Goal: Task Accomplishment & Management: Manage account settings

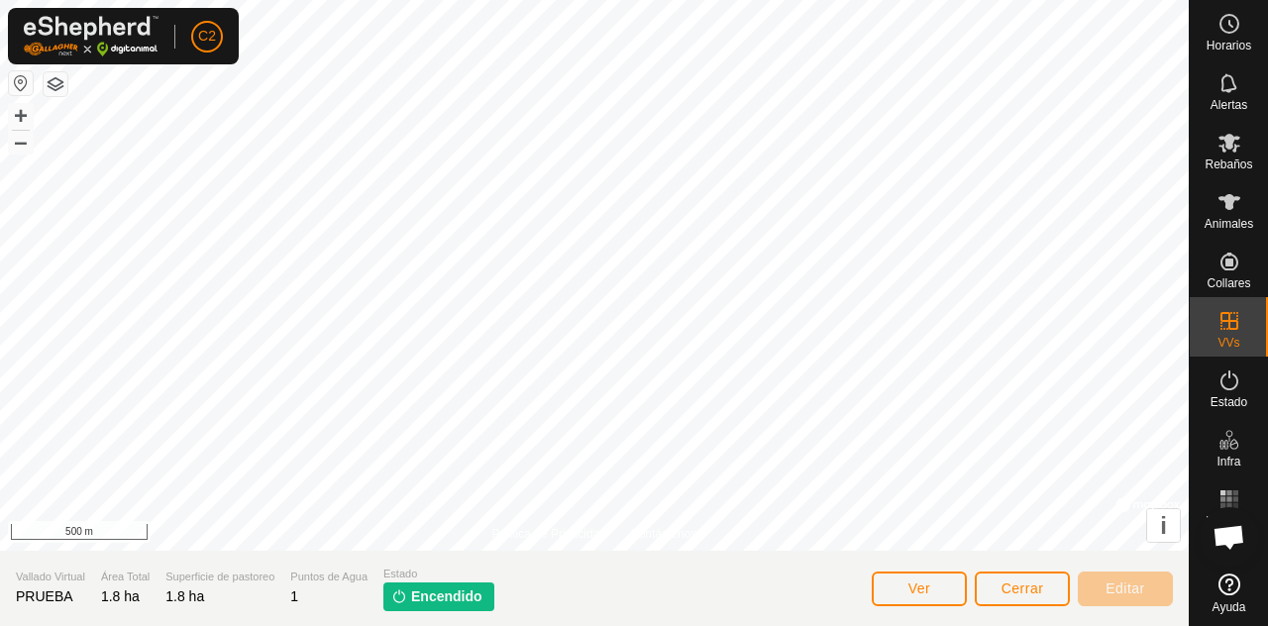
click at [450, 587] on span "Encendido" at bounding box center [446, 596] width 71 height 21
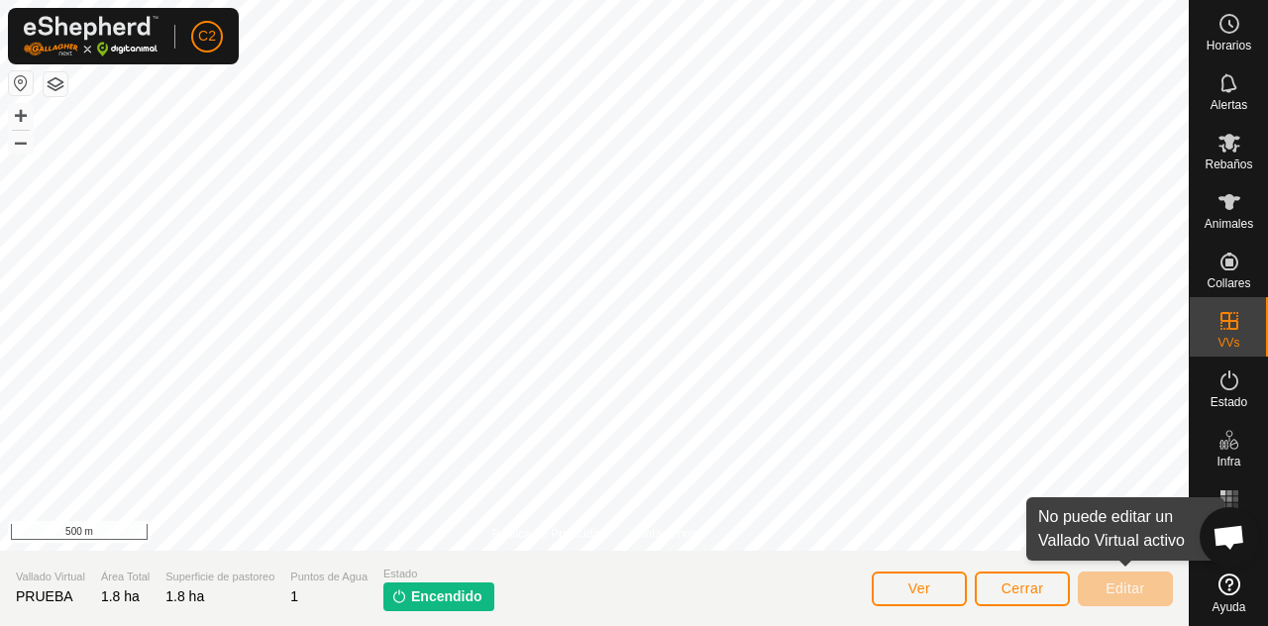
click at [1251, 207] on div "Animales" at bounding box center [1228, 207] width 78 height 59
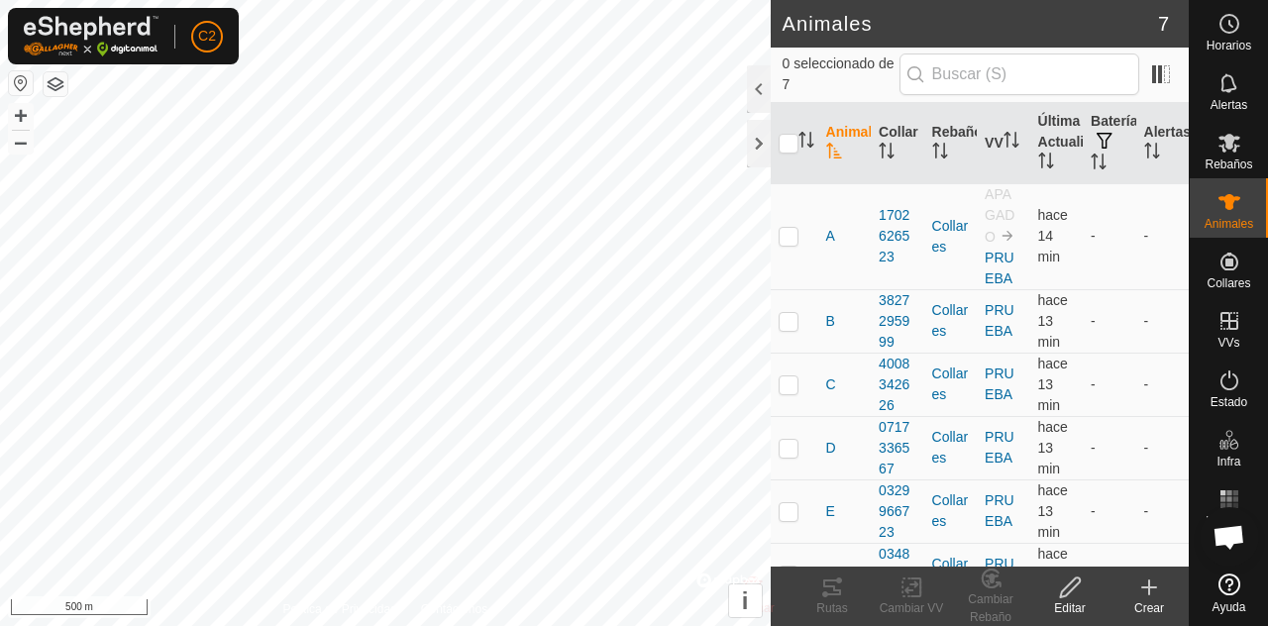
click at [790, 166] on th at bounding box center [795, 143] width 48 height 81
click at [799, 141] on icon "Activar para ordenar" at bounding box center [806, 140] width 16 height 16
click at [798, 139] on icon "Activar para ordenar" at bounding box center [806, 140] width 16 height 16
click at [781, 144] on input "checkbox" at bounding box center [788, 144] width 20 height 20
checkbox input "true"
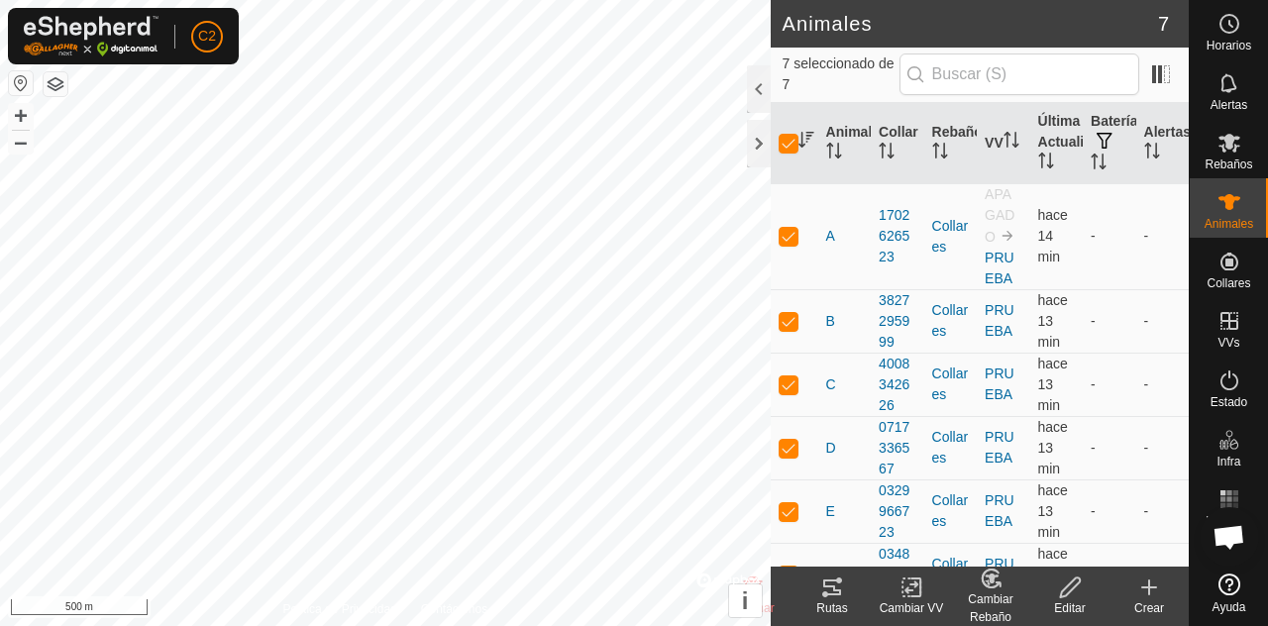
checkbox input "true"
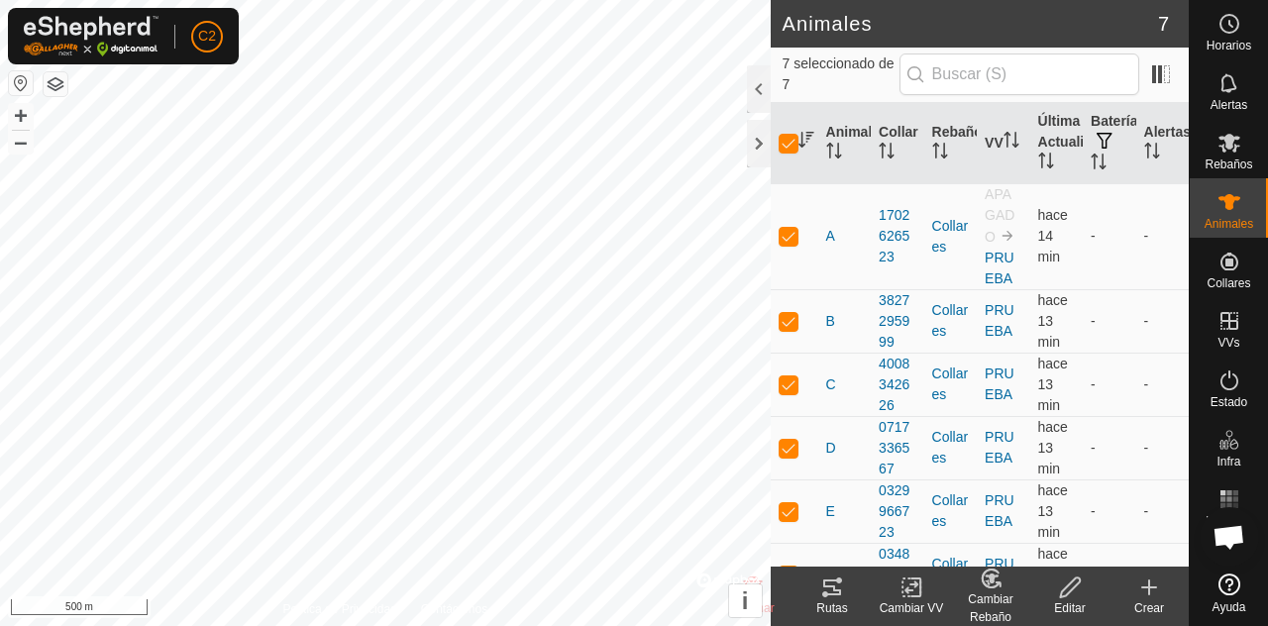
checkbox input "true"
click at [1077, 595] on icon at bounding box center [1070, 587] width 25 height 24
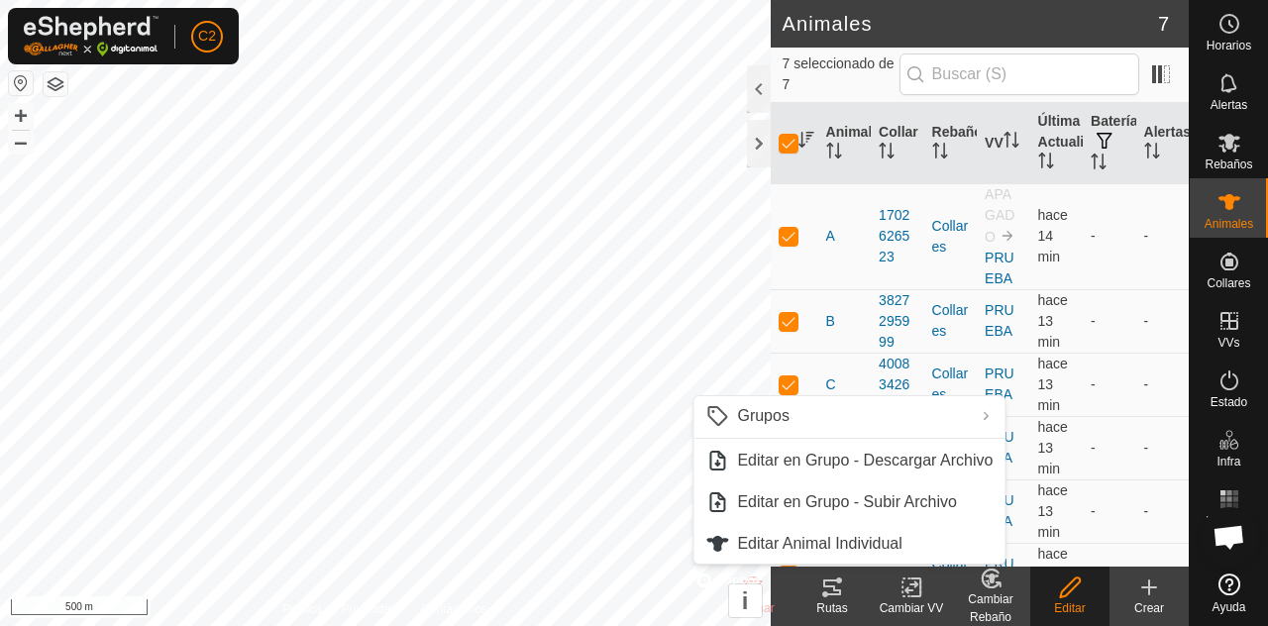
click at [898, 606] on div "Cambiar VV" at bounding box center [911, 608] width 79 height 18
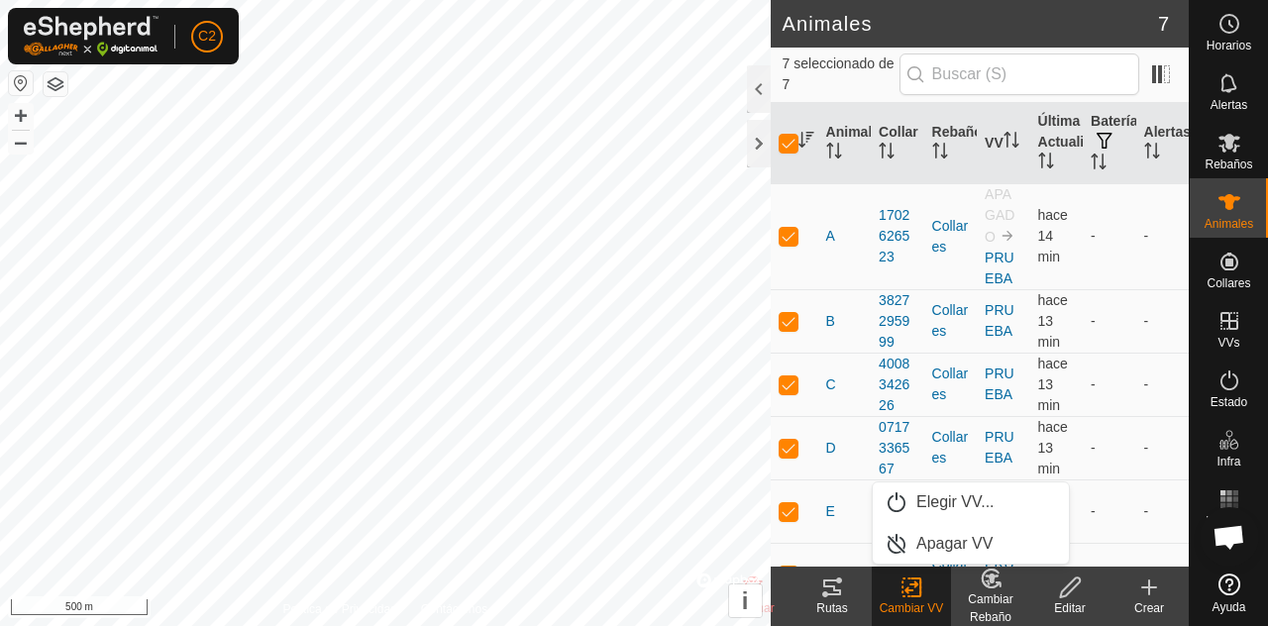
click at [970, 535] on span "Apagar VV" at bounding box center [954, 544] width 76 height 24
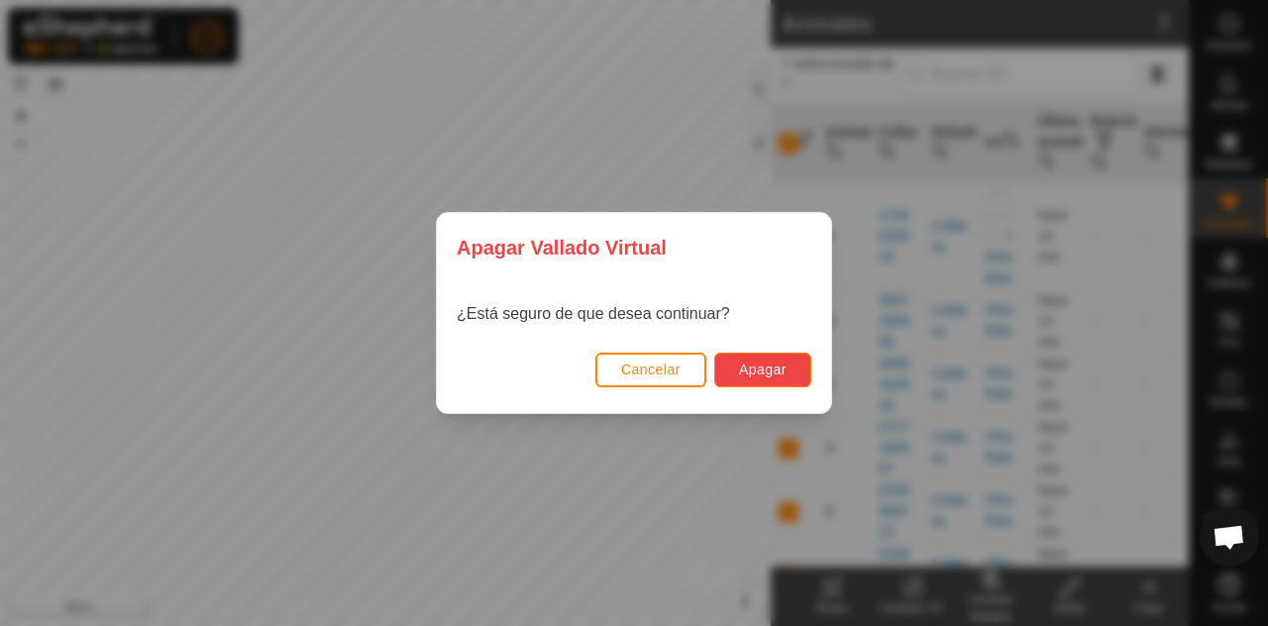
click at [767, 374] on span "Apagar" at bounding box center [763, 369] width 48 height 16
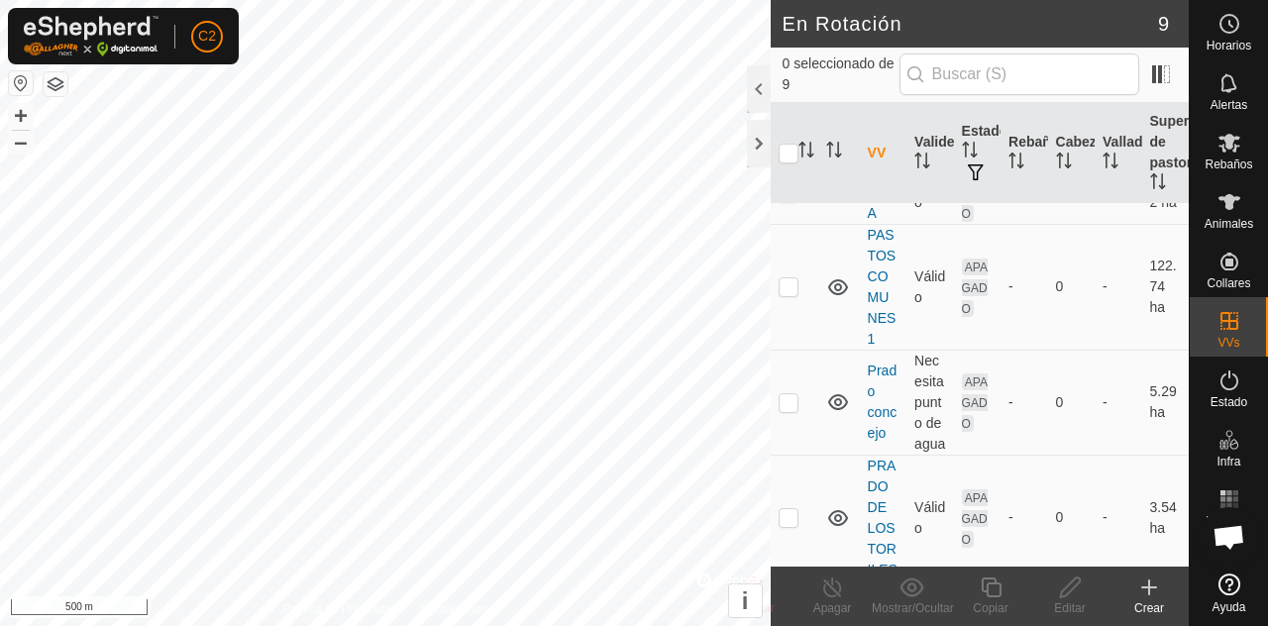
scroll to position [188, 0]
click at [757, 85] on div at bounding box center [759, 89] width 24 height 48
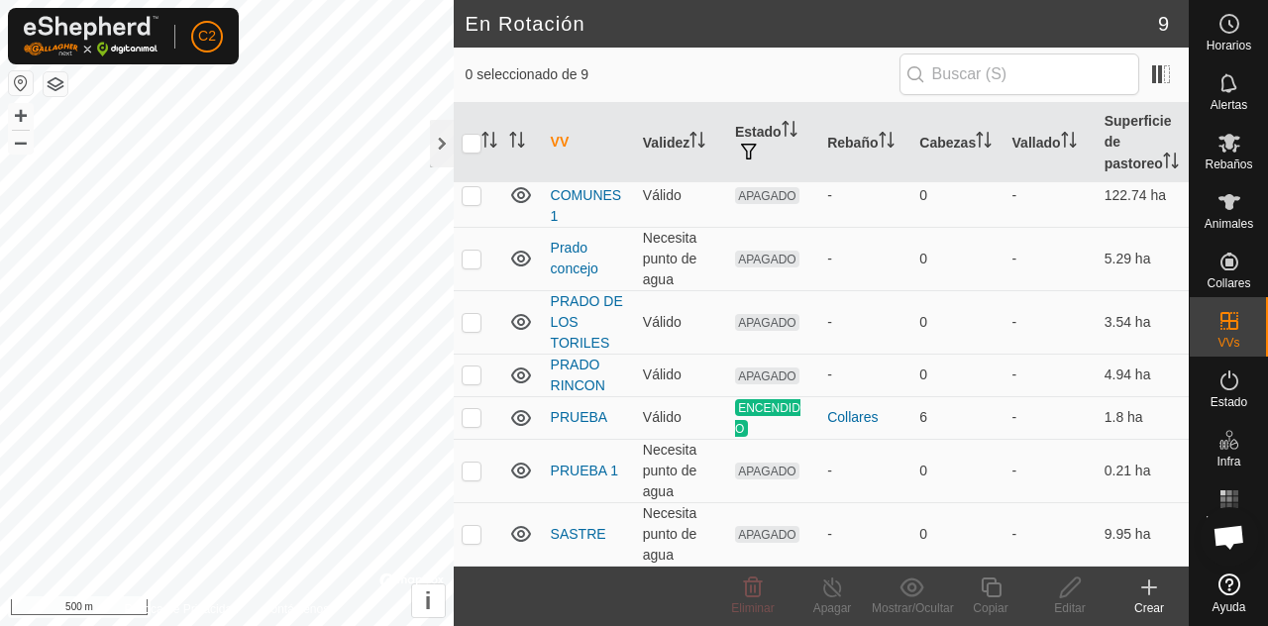
scroll to position [147, 0]
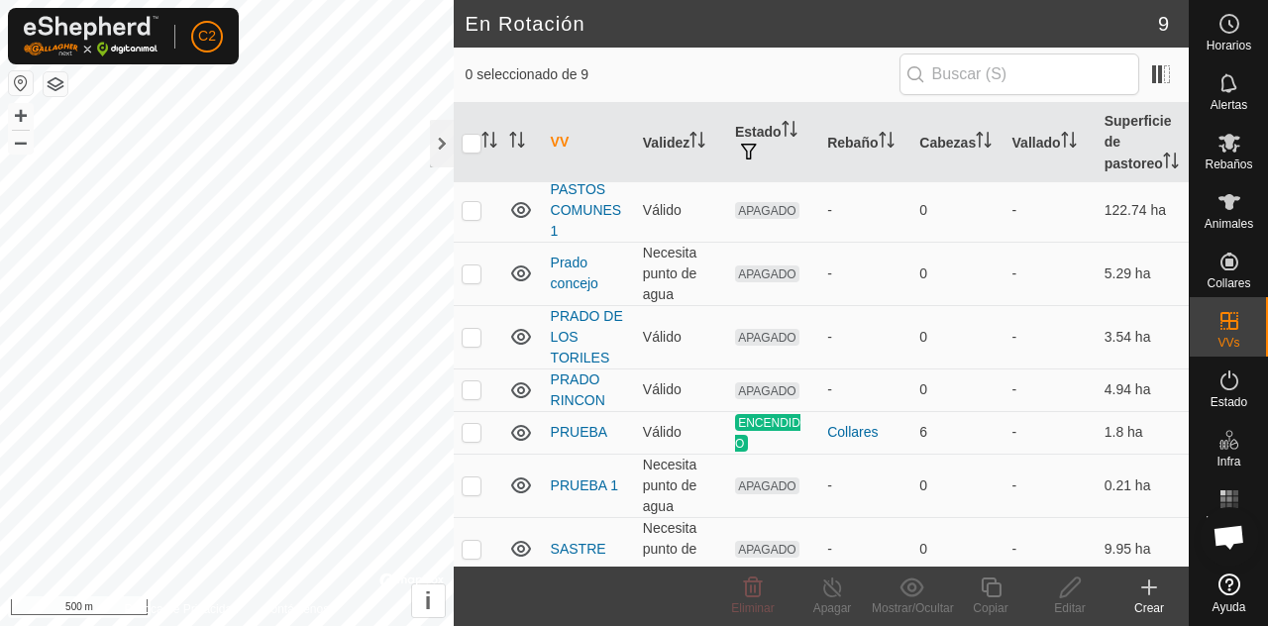
click at [474, 385] on p-checkbox at bounding box center [472, 389] width 20 height 16
checkbox input "true"
click at [1064, 599] on div "Editar" at bounding box center [1069, 608] width 79 height 18
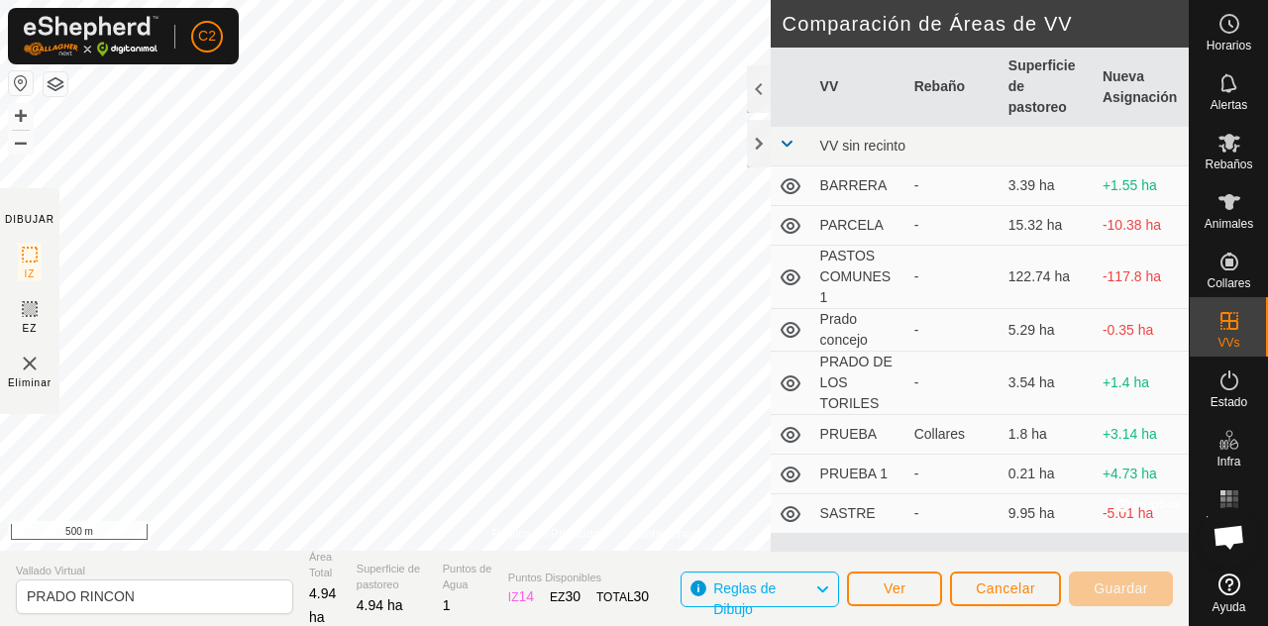
click at [750, 154] on div at bounding box center [759, 144] width 24 height 48
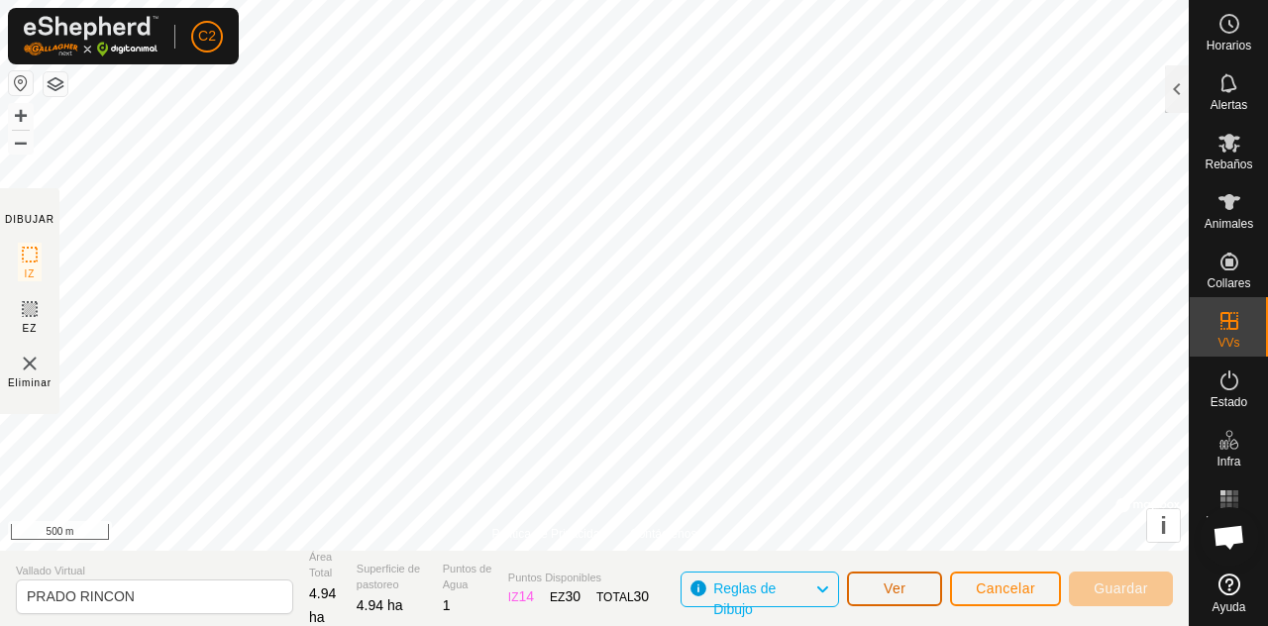
click at [891, 589] on span "Ver" at bounding box center [894, 588] width 23 height 16
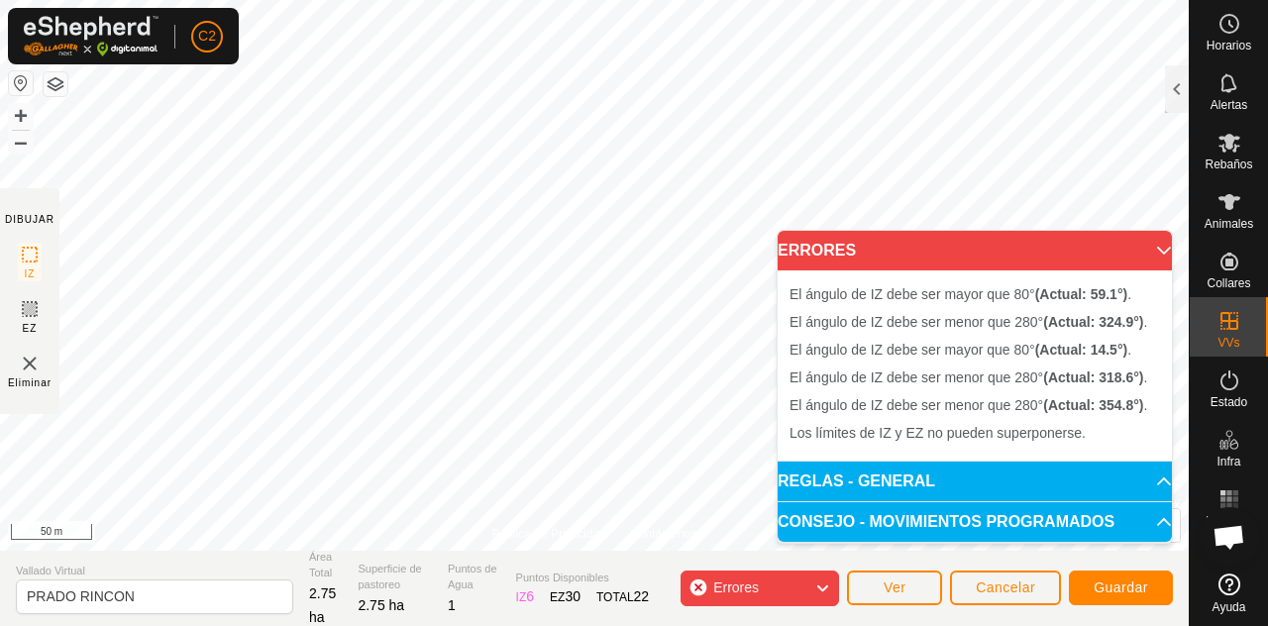
click at [816, 589] on icon at bounding box center [822, 588] width 16 height 26
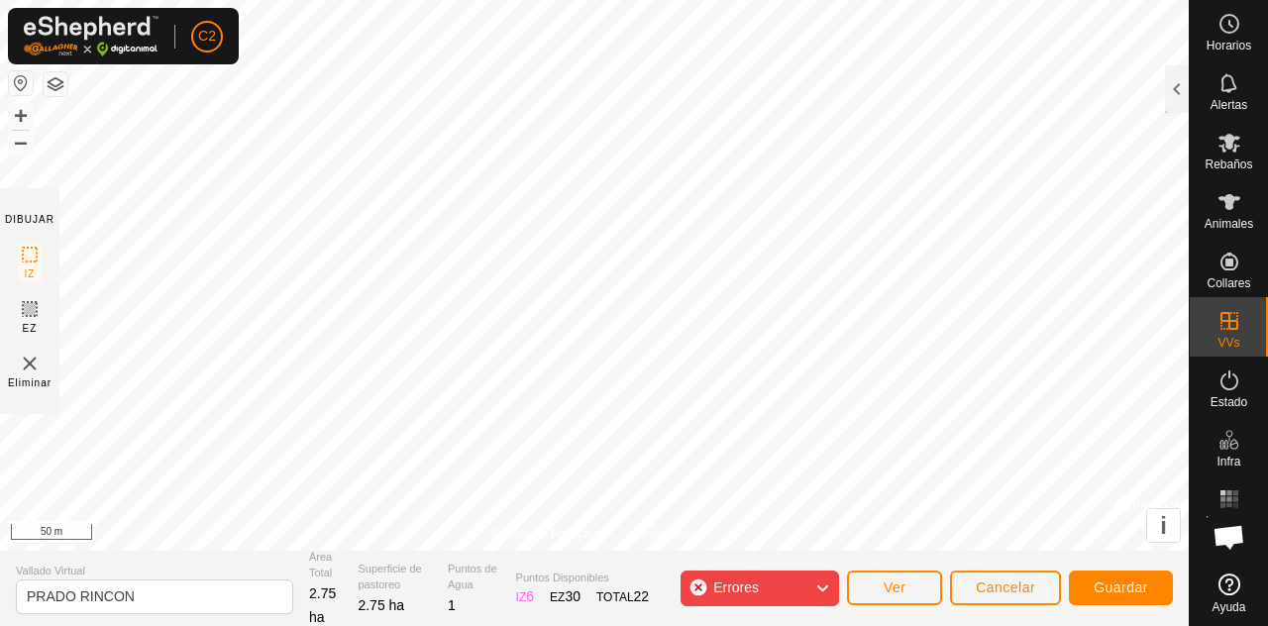
click at [815, 593] on div "Errores" at bounding box center [759, 588] width 158 height 36
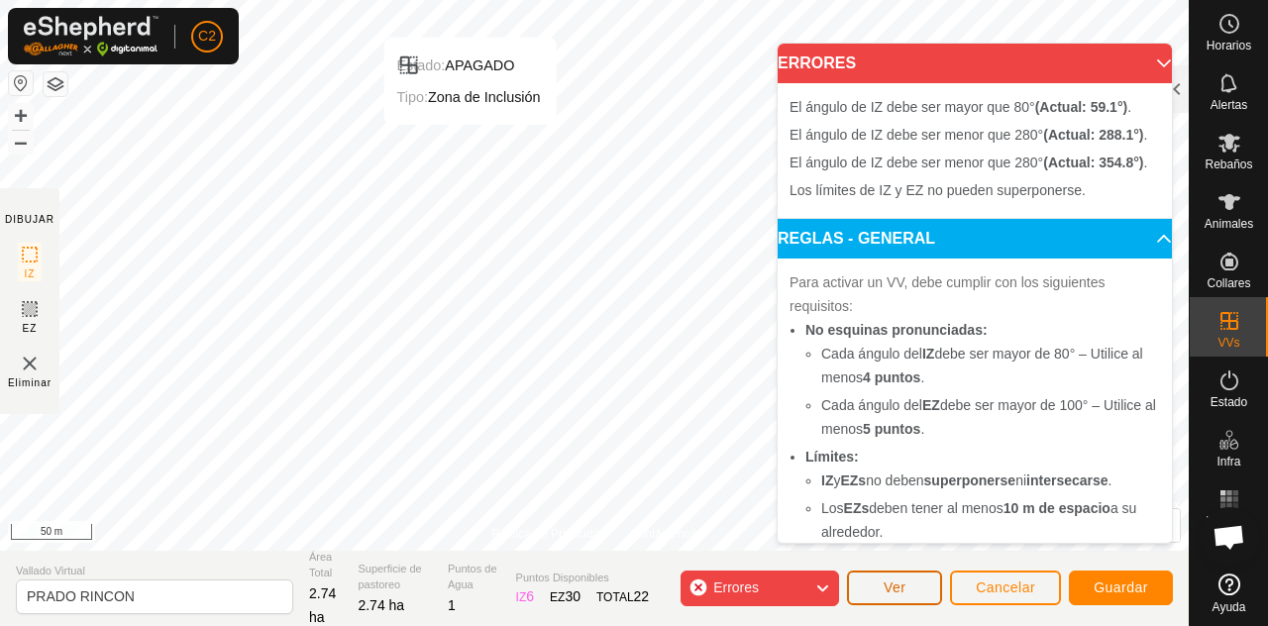
click at [900, 597] on button "Ver" at bounding box center [894, 587] width 95 height 35
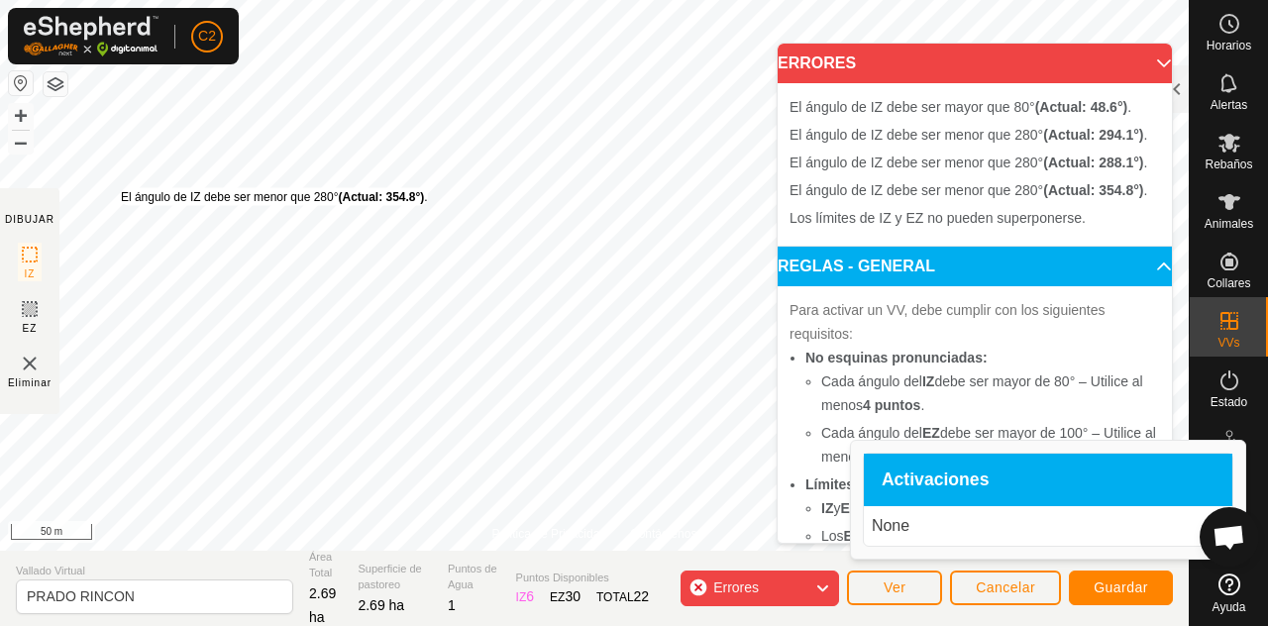
click at [36, 365] on img at bounding box center [30, 364] width 24 height 24
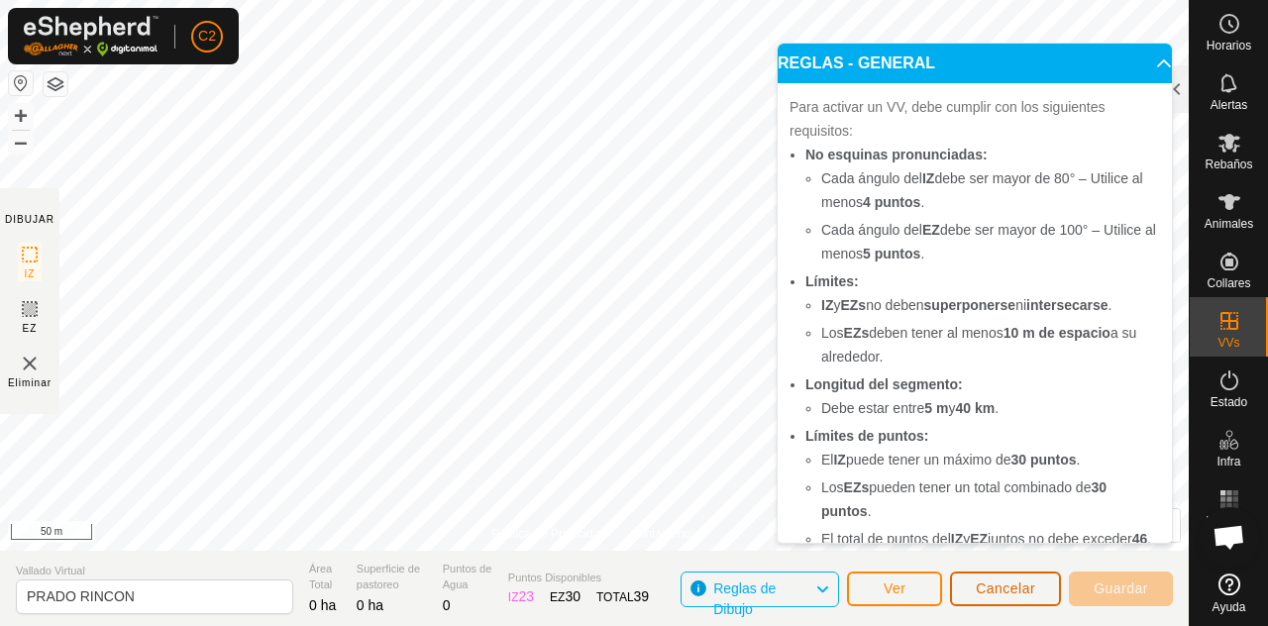
click at [1006, 584] on span "Cancelar" at bounding box center [1005, 588] width 59 height 16
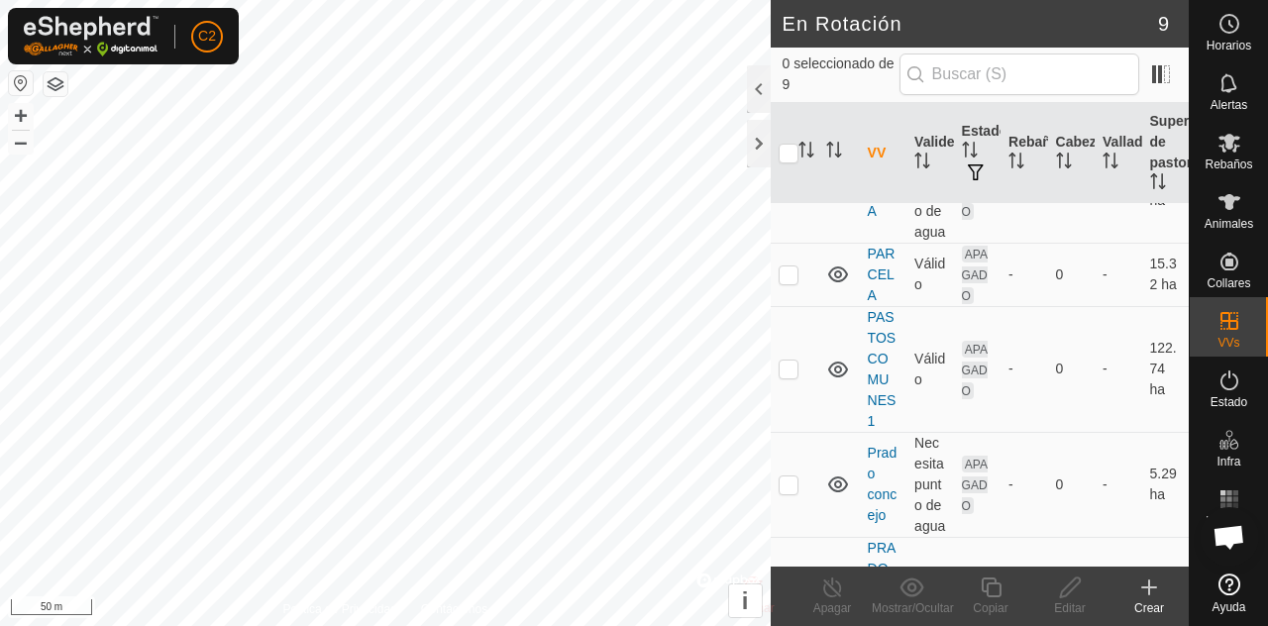
scroll to position [110, 0]
click at [750, 75] on div at bounding box center [759, 89] width 24 height 48
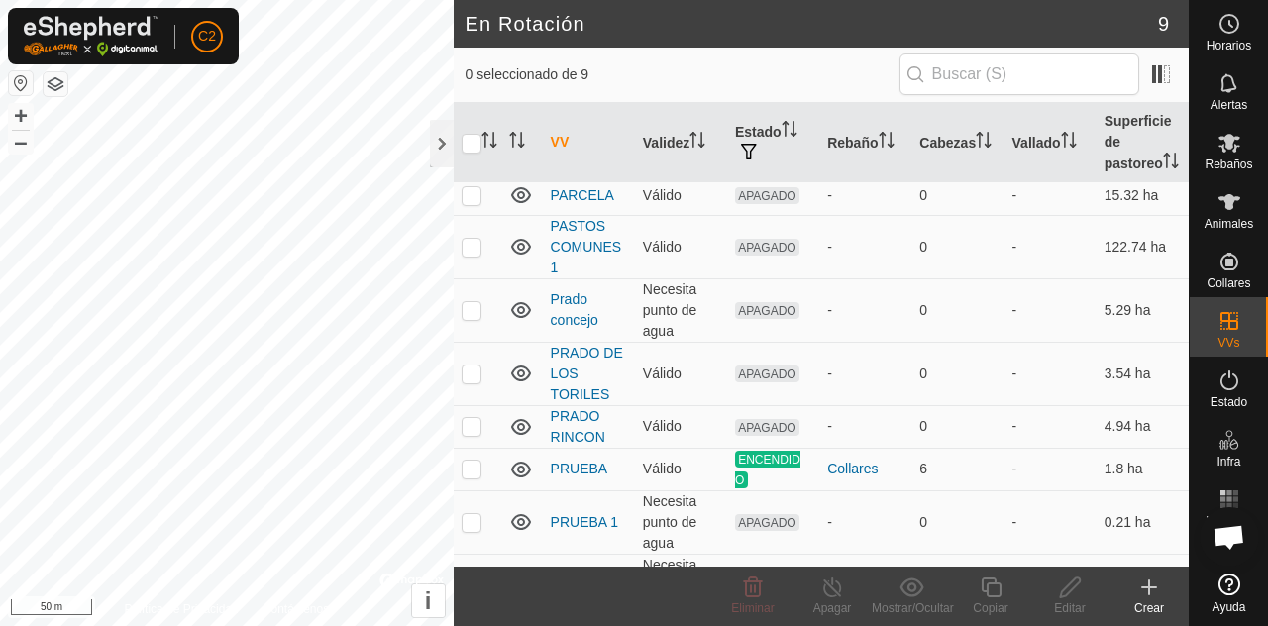
scroll to position [89, 0]
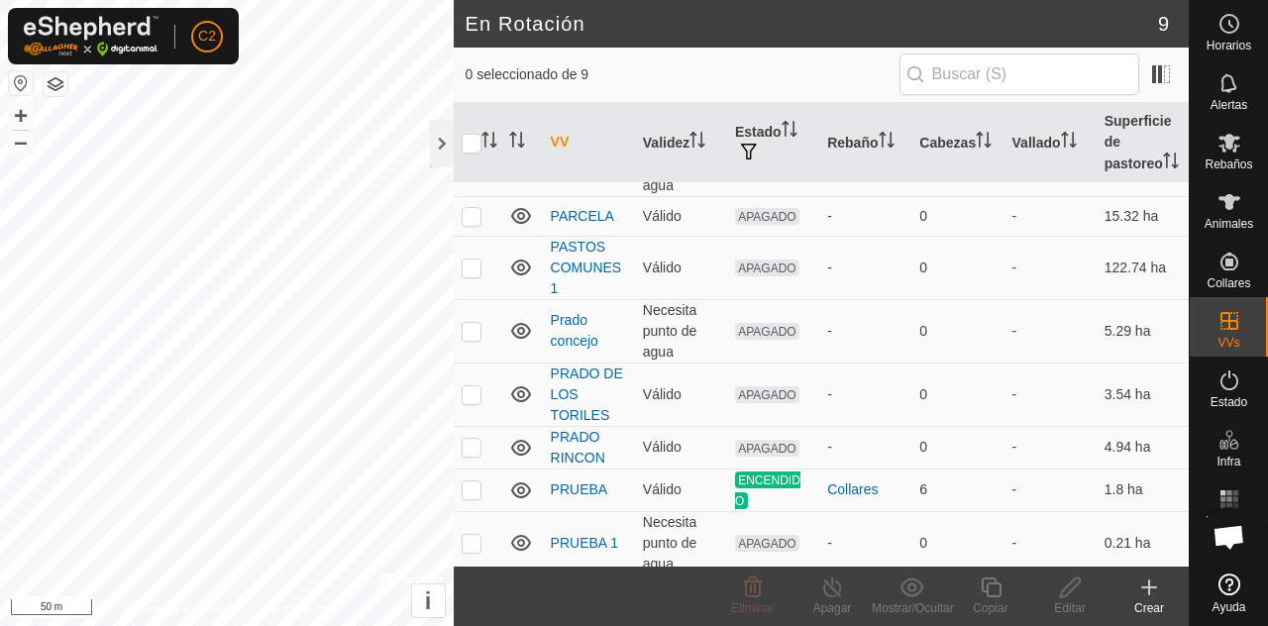
click at [476, 449] on p-checkbox at bounding box center [472, 447] width 20 height 16
checkbox input "true"
click at [442, 131] on div at bounding box center [442, 144] width 24 height 48
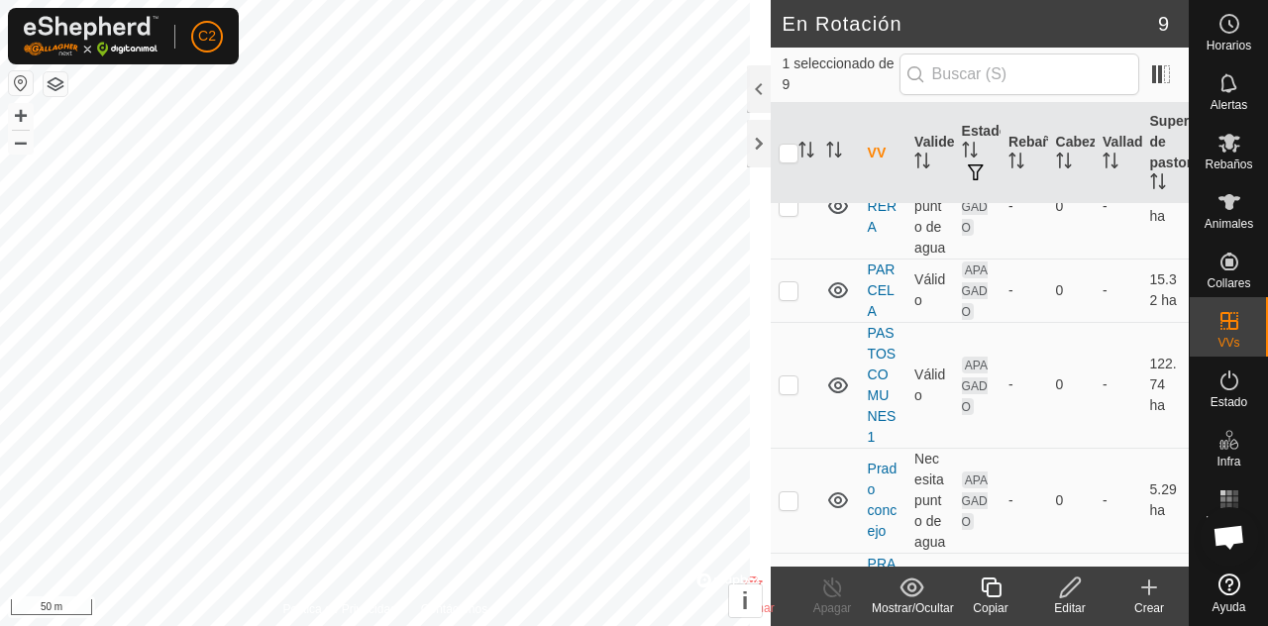
scroll to position [110, 0]
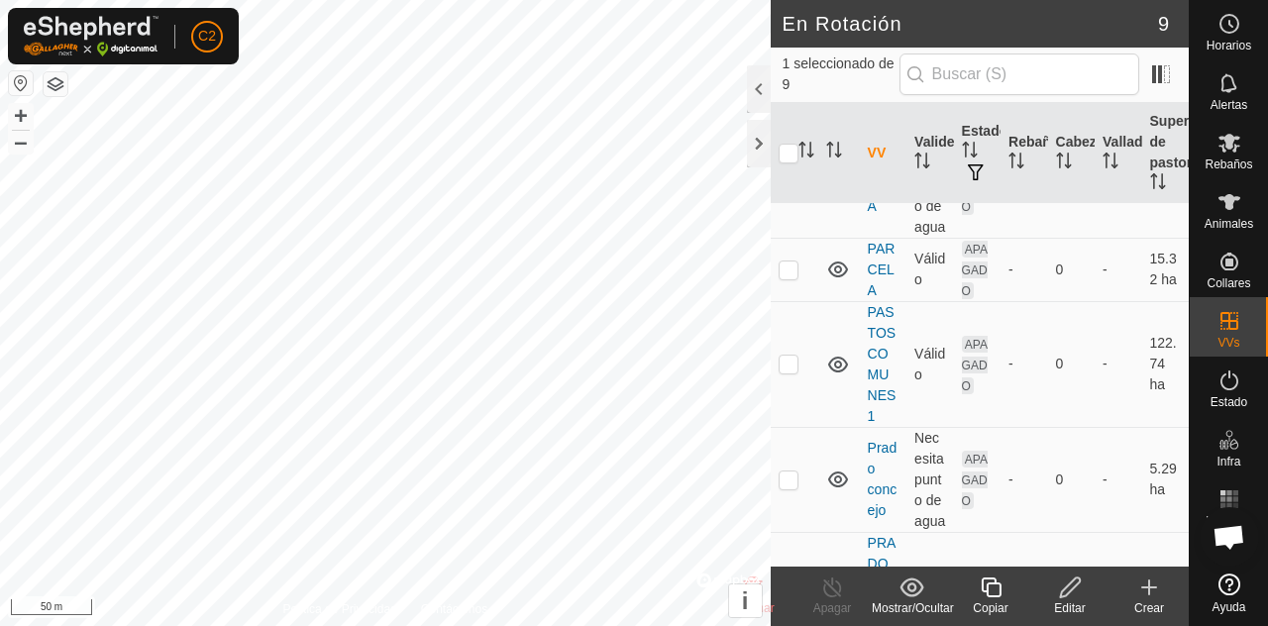
click at [750, 142] on div at bounding box center [759, 144] width 24 height 48
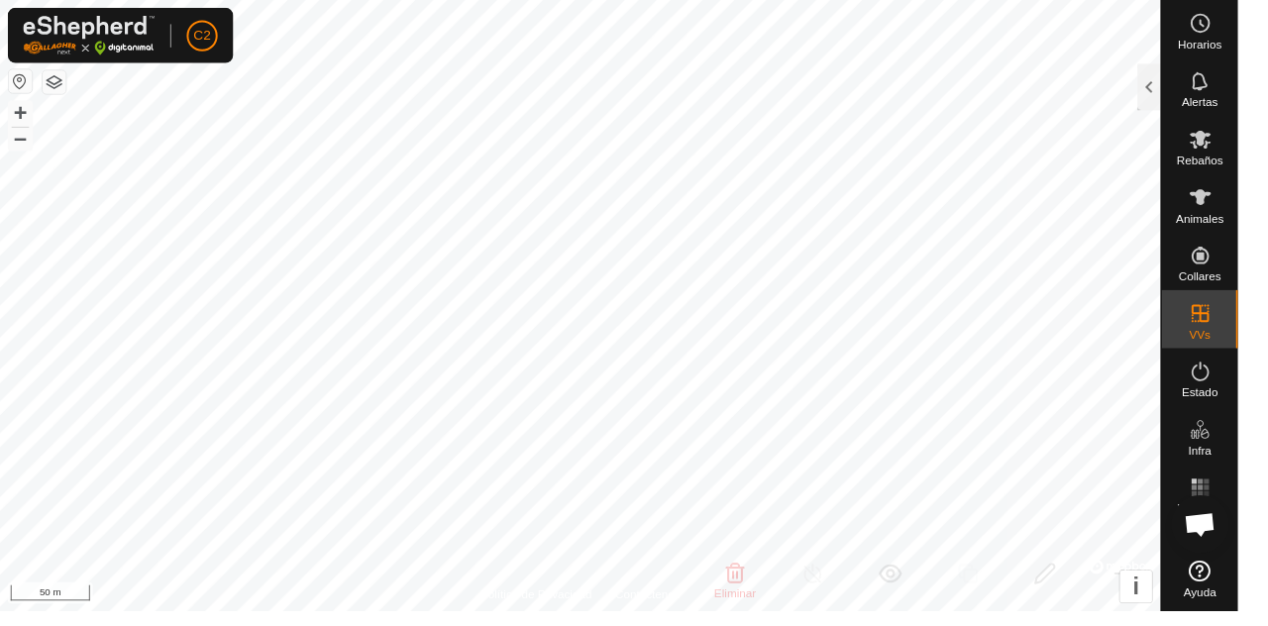
scroll to position [186, 0]
click at [1168, 82] on div at bounding box center [1177, 89] width 24 height 48
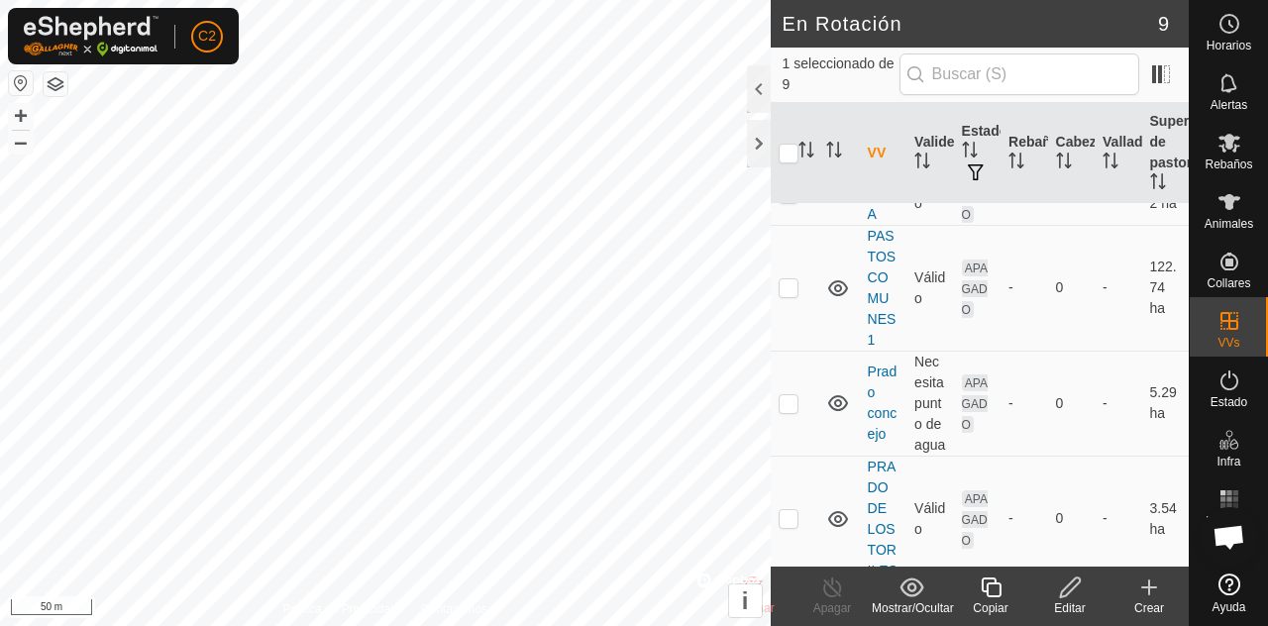
scroll to position [110, 0]
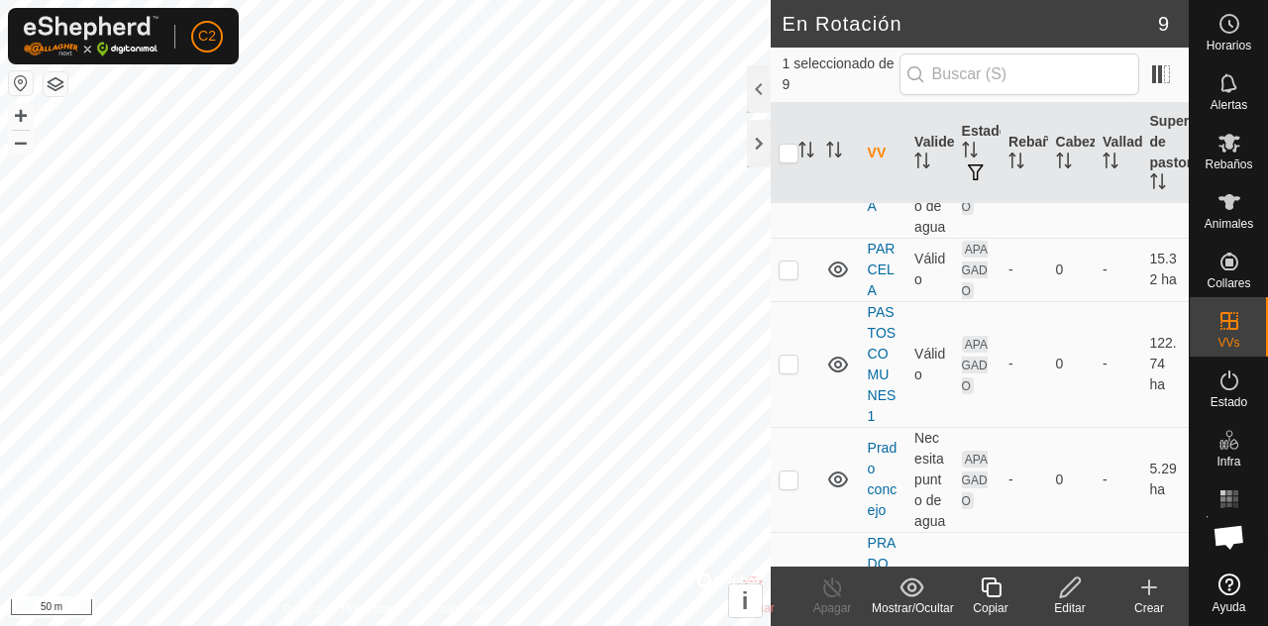
click at [1079, 599] on div "Editar" at bounding box center [1069, 608] width 79 height 18
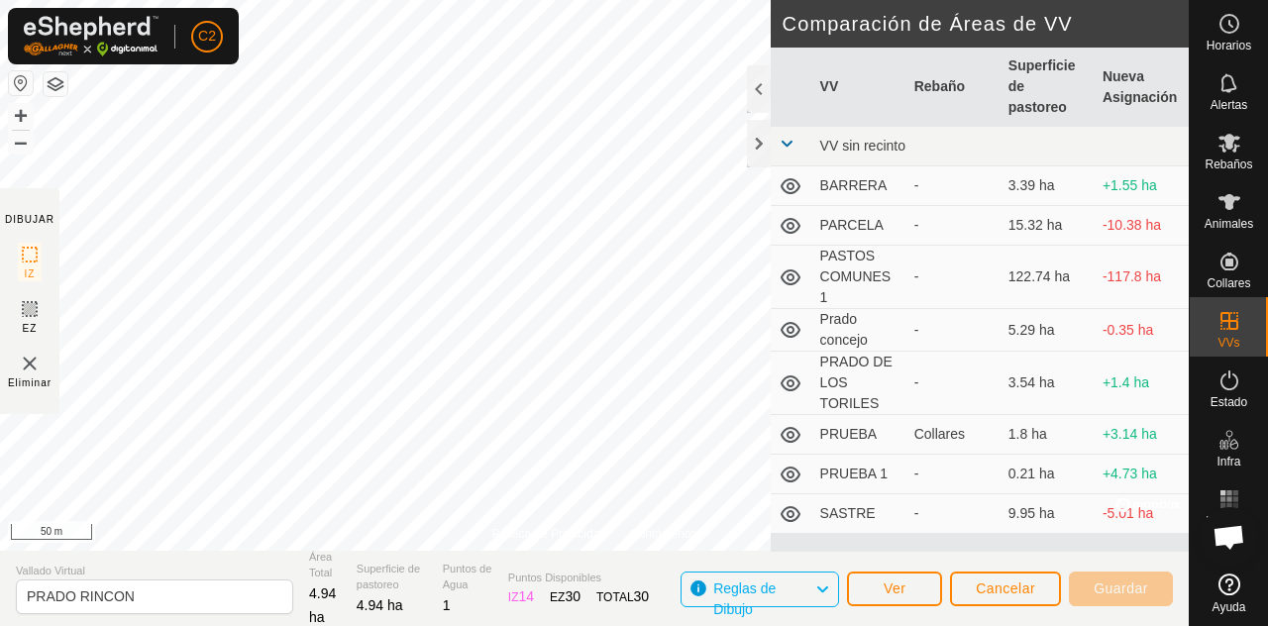
click at [758, 144] on div at bounding box center [759, 144] width 24 height 48
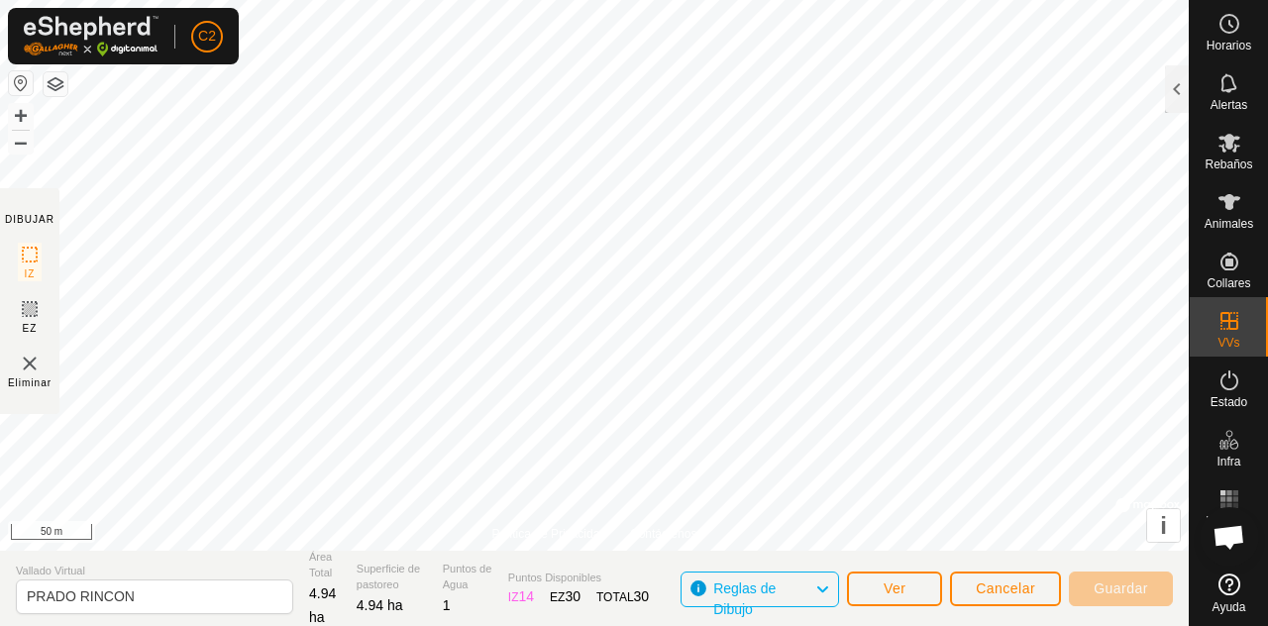
click at [30, 375] on span "Eliminar" at bounding box center [30, 382] width 44 height 15
click at [1130, 582] on span "Guardar" at bounding box center [1120, 588] width 54 height 16
click at [1134, 591] on span "Guardar" at bounding box center [1120, 588] width 54 height 16
click at [34, 247] on icon at bounding box center [30, 255] width 24 height 24
click at [825, 578] on icon at bounding box center [822, 589] width 16 height 26
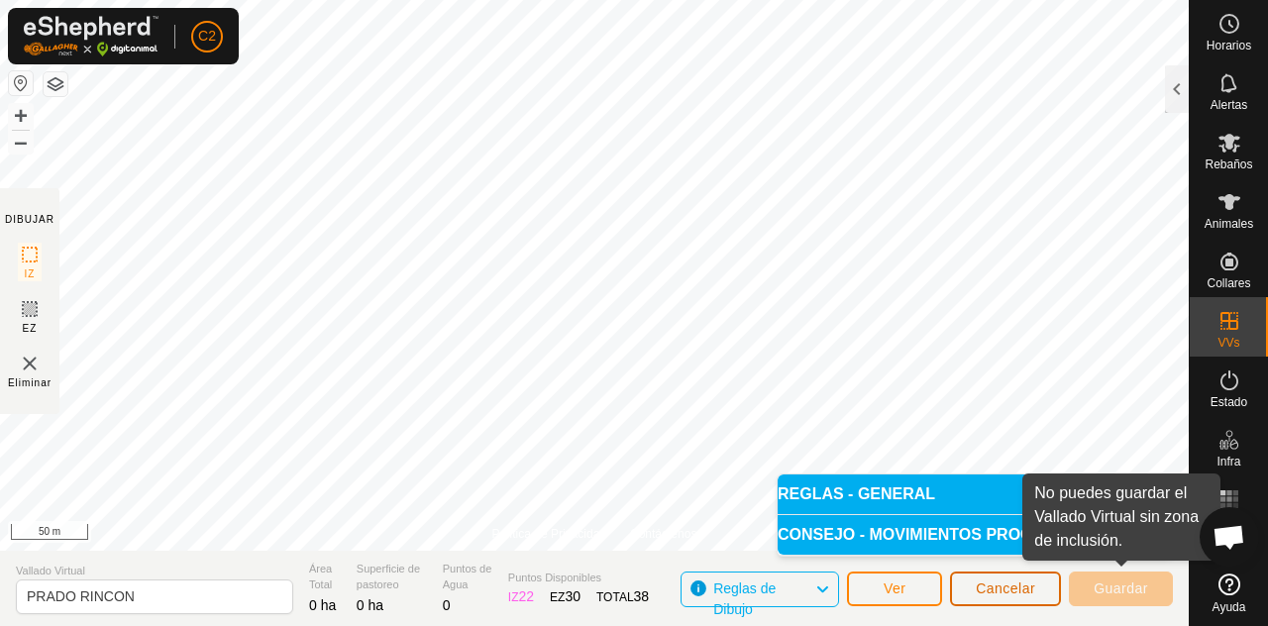
click at [1009, 591] on span "Cancelar" at bounding box center [1005, 588] width 59 height 16
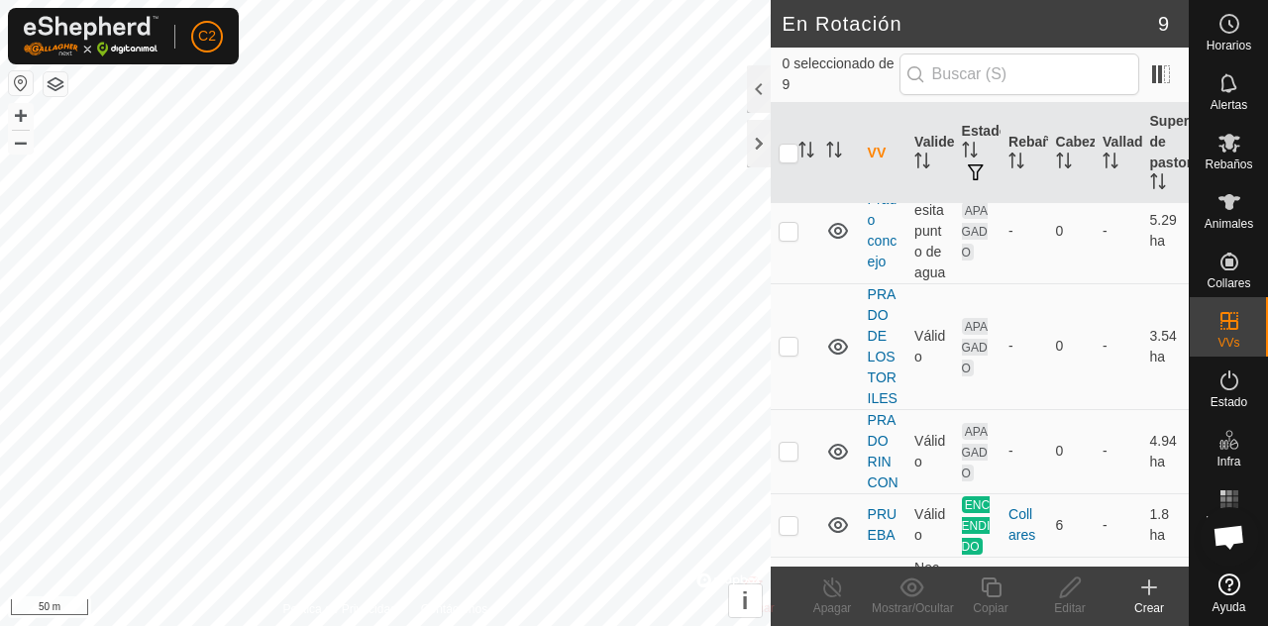
scroll to position [368, 0]
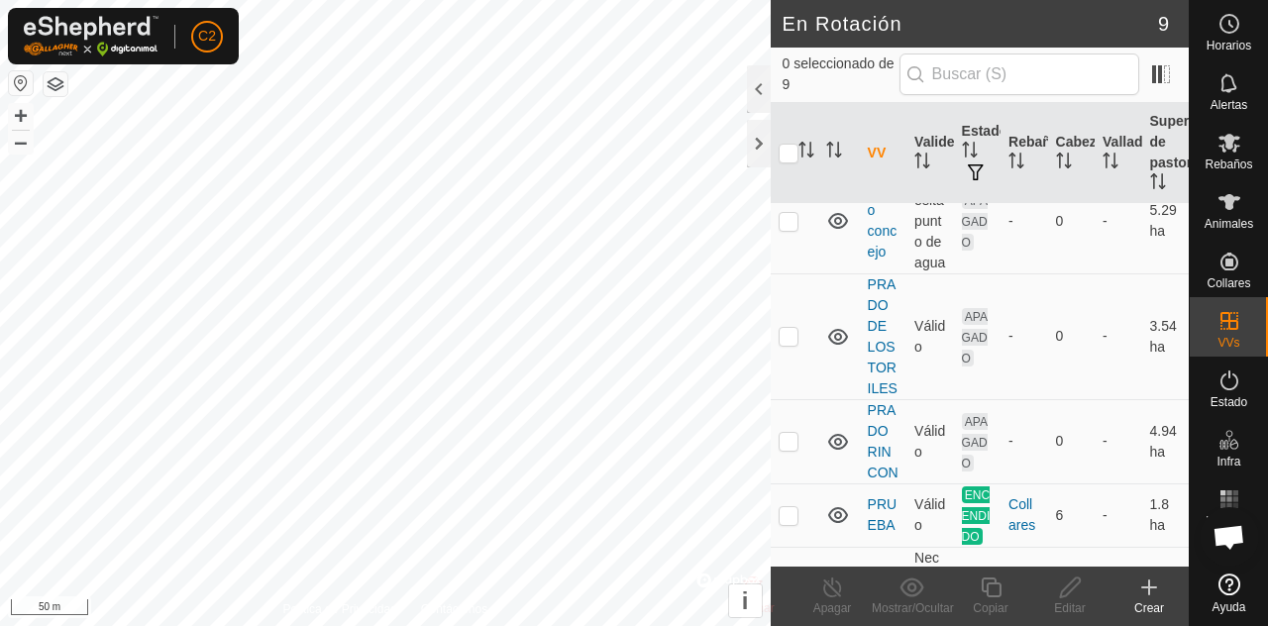
click at [789, 433] on p-checkbox at bounding box center [788, 441] width 20 height 16
checkbox input "true"
click at [1077, 596] on icon at bounding box center [1070, 587] width 25 height 24
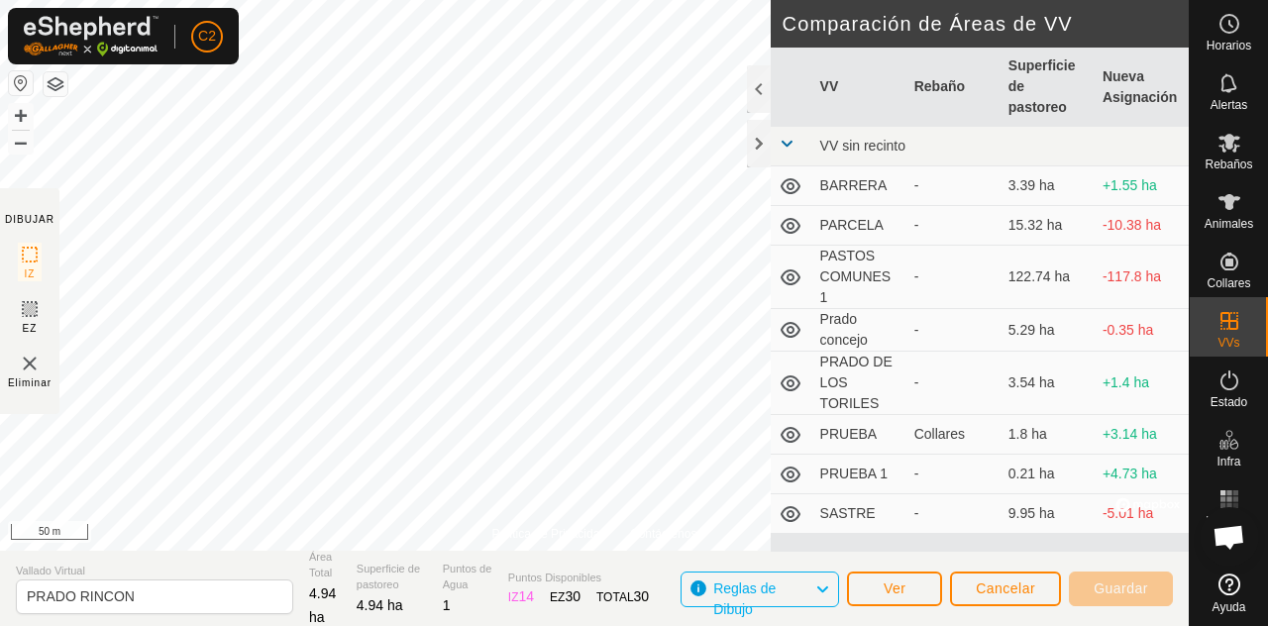
click at [34, 356] on img at bounding box center [30, 364] width 24 height 24
click at [33, 360] on img at bounding box center [30, 364] width 24 height 24
click at [22, 364] on img at bounding box center [30, 364] width 24 height 24
click at [44, 368] on div "Eliminar" at bounding box center [30, 371] width 44 height 39
click at [22, 367] on img at bounding box center [30, 364] width 24 height 24
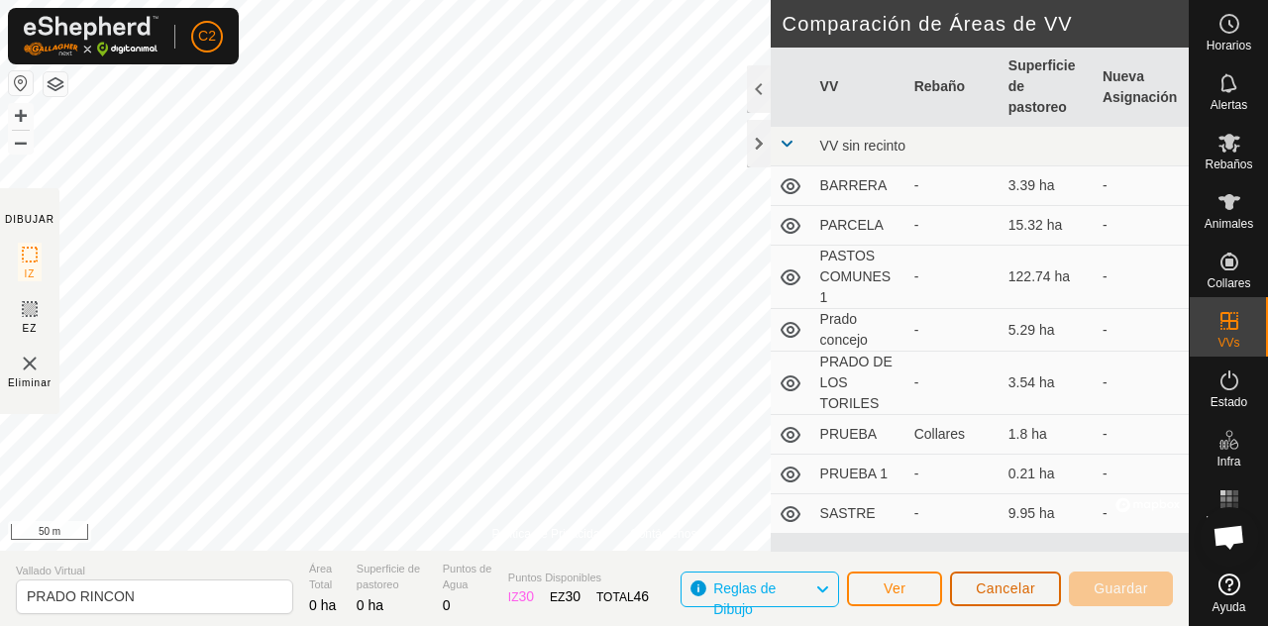
click at [1015, 581] on span "Cancelar" at bounding box center [1005, 588] width 59 height 16
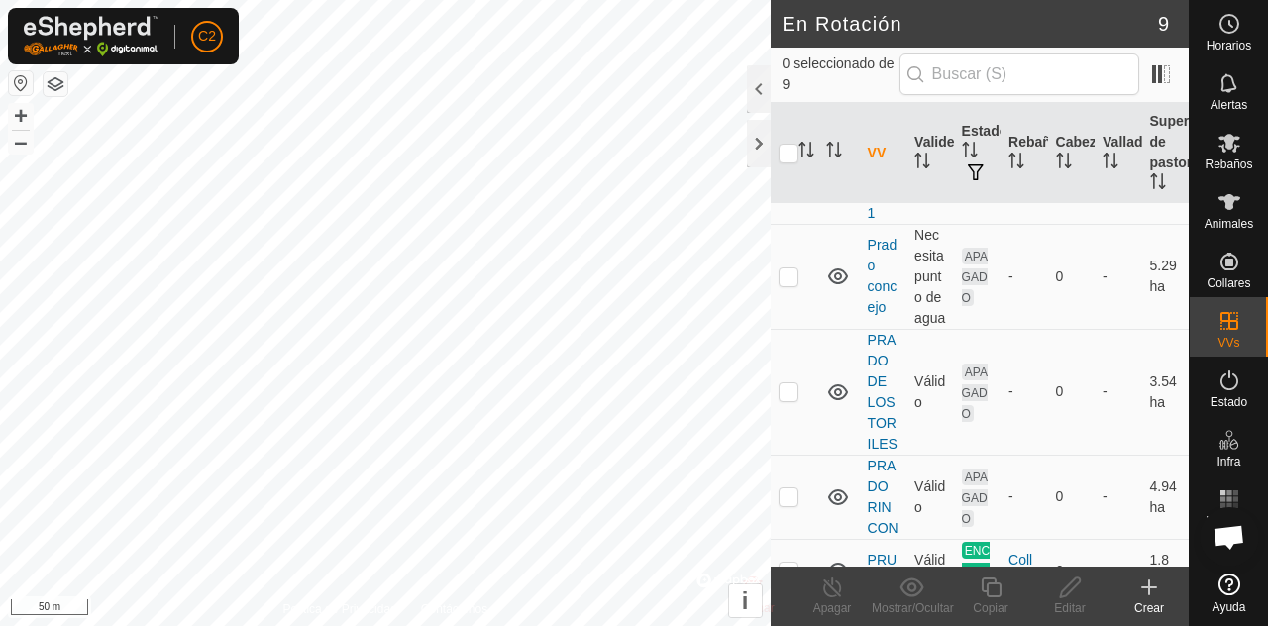
click at [748, 77] on div at bounding box center [759, 89] width 24 height 48
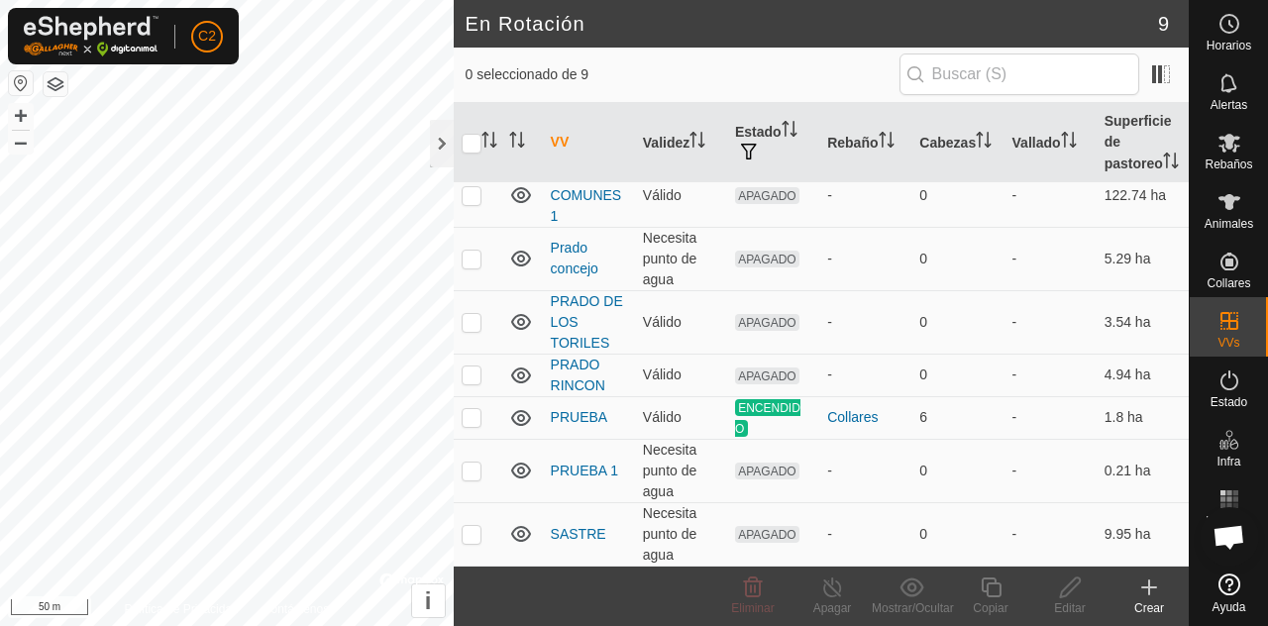
scroll to position [159, 0]
click at [474, 369] on p-checkbox at bounding box center [472, 376] width 20 height 16
checkbox input "true"
click at [433, 130] on div at bounding box center [442, 144] width 24 height 48
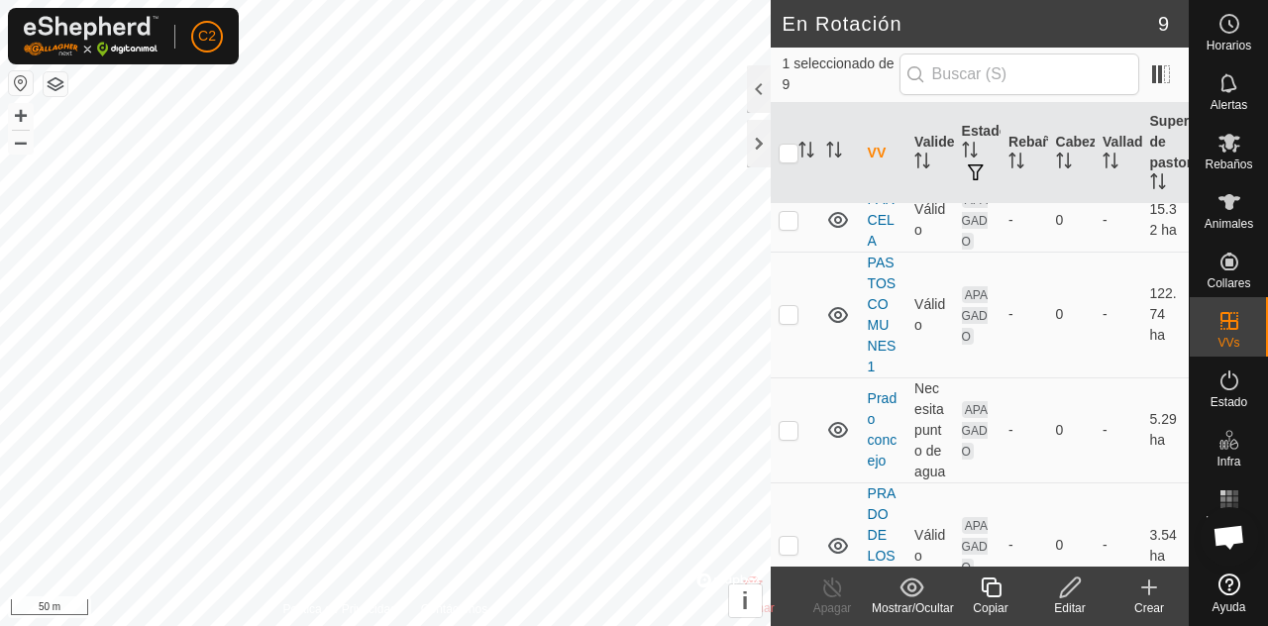
scroll to position [201, 0]
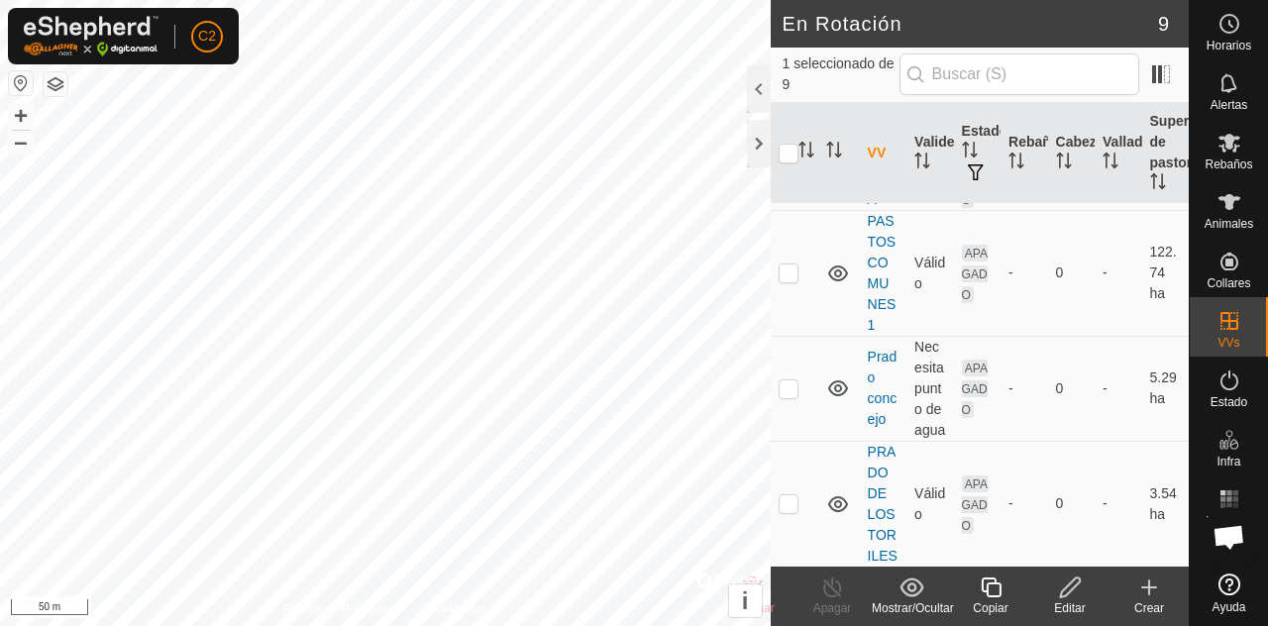
click at [1074, 599] on div "Editar" at bounding box center [1069, 608] width 79 height 18
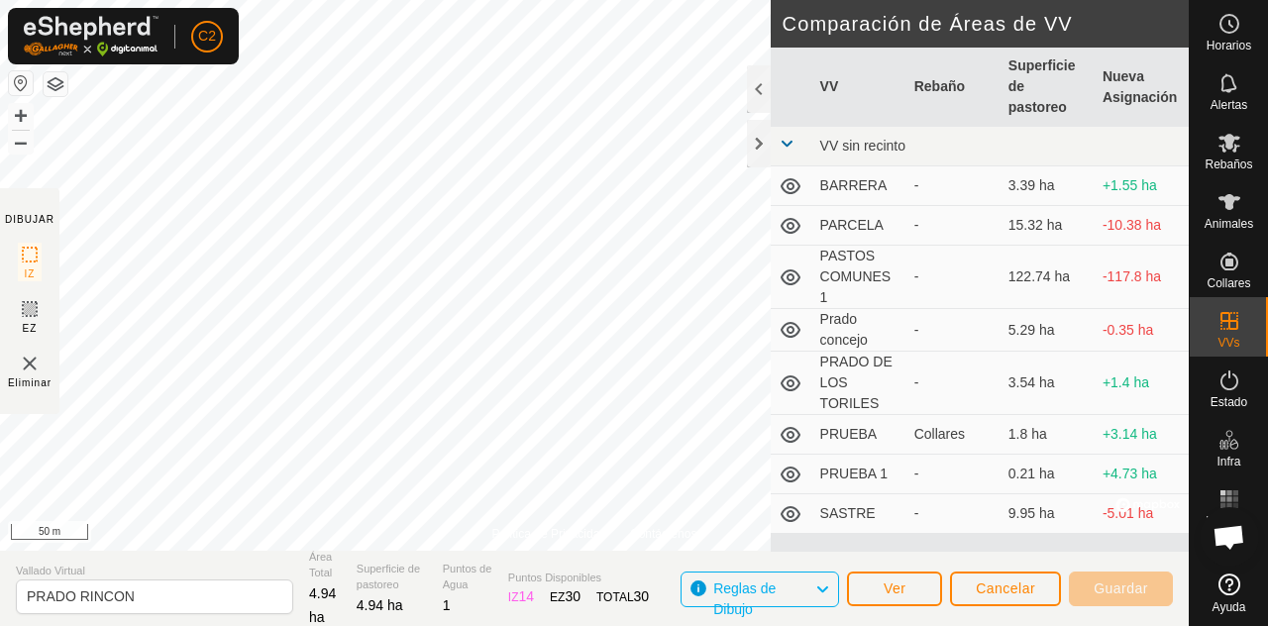
click at [34, 365] on img at bounding box center [30, 364] width 24 height 24
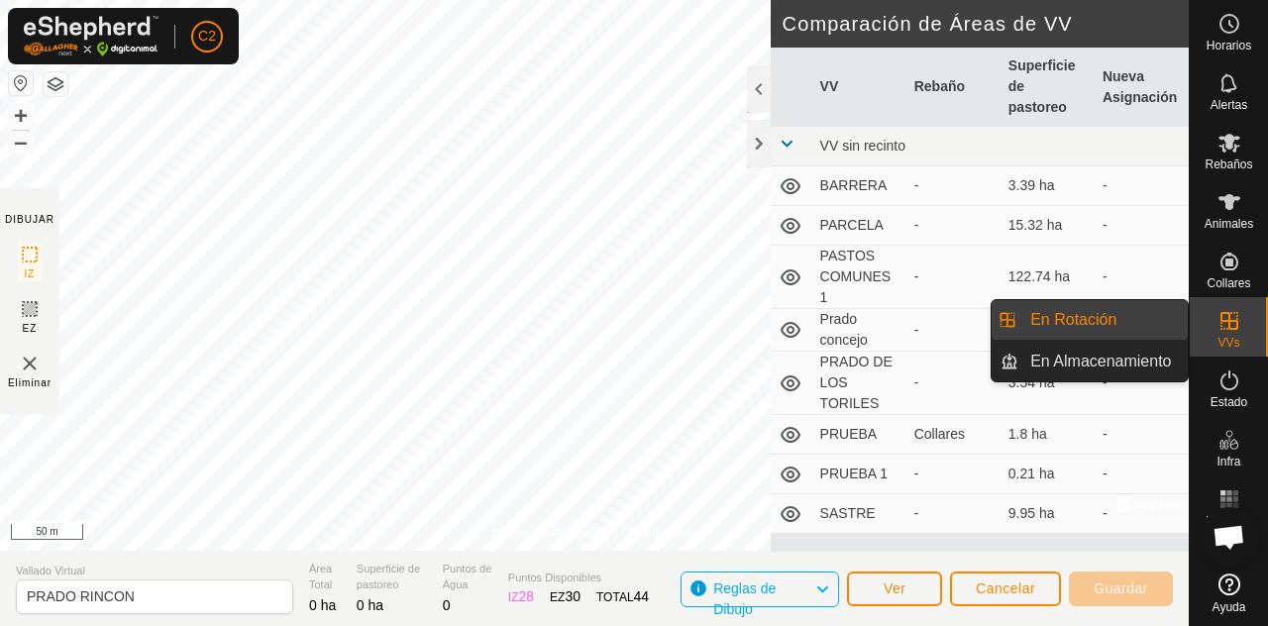
click at [44, 365] on div "Eliminar" at bounding box center [30, 371] width 44 height 39
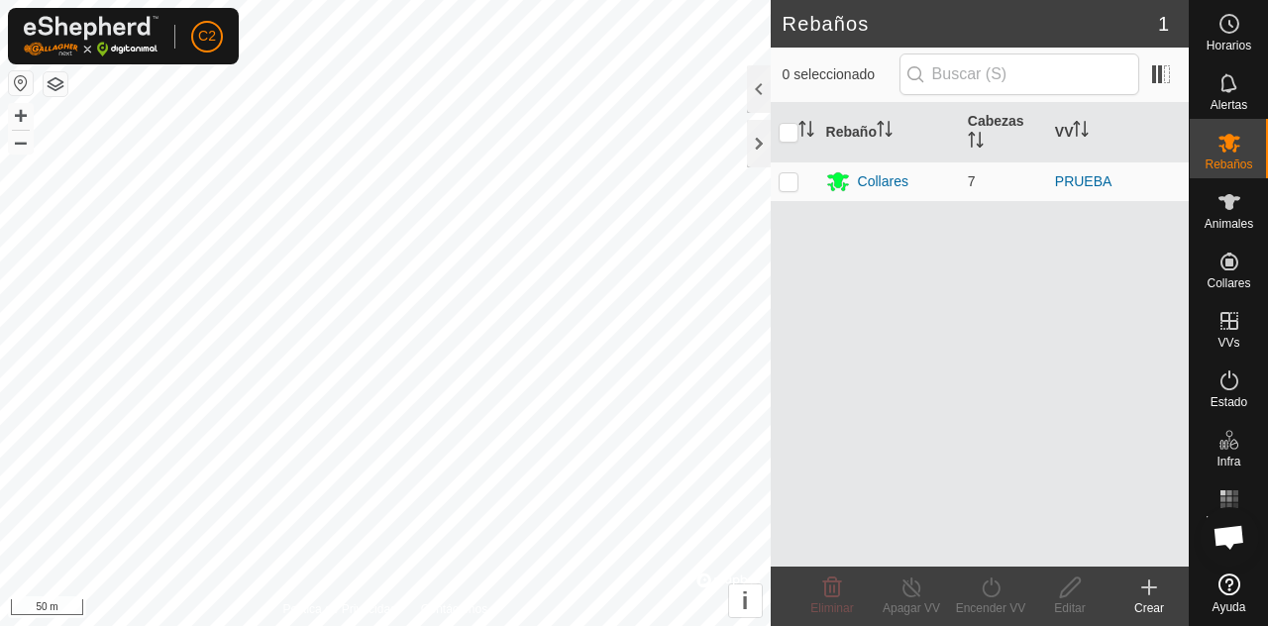
click at [790, 190] on td at bounding box center [795, 181] width 48 height 40
checkbox input "true"
click at [971, 176] on span "7" at bounding box center [972, 181] width 8 height 16
click at [1099, 160] on th "VV" at bounding box center [1118, 132] width 142 height 59
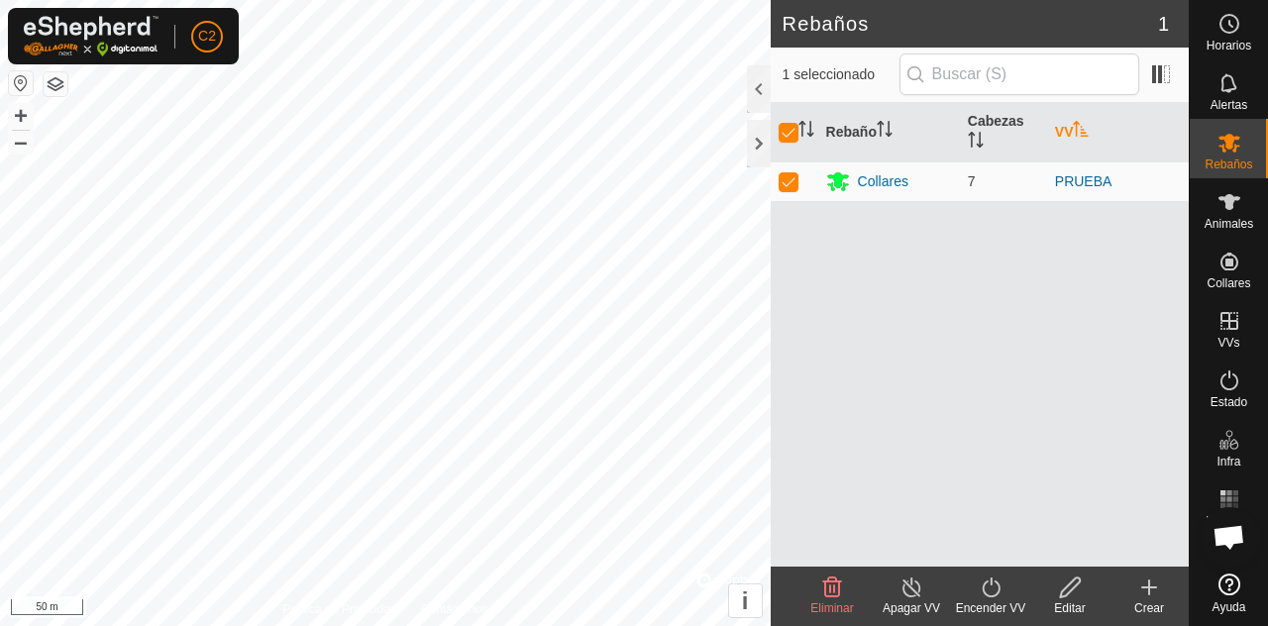
click at [1083, 121] on icon "Activar para ordenar" at bounding box center [1081, 129] width 16 height 16
click at [773, 186] on td at bounding box center [795, 181] width 48 height 40
checkbox input "false"
click at [772, 187] on td at bounding box center [795, 181] width 48 height 40
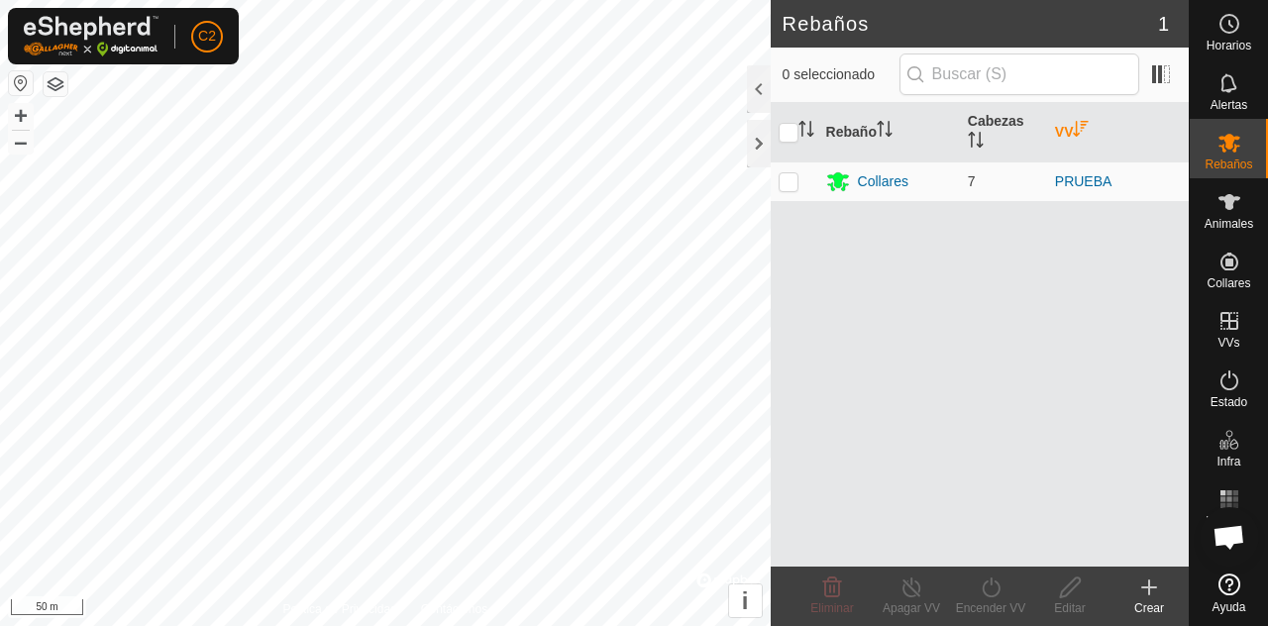
checkbox input "true"
click at [885, 191] on div "Collares" at bounding box center [883, 181] width 51 height 21
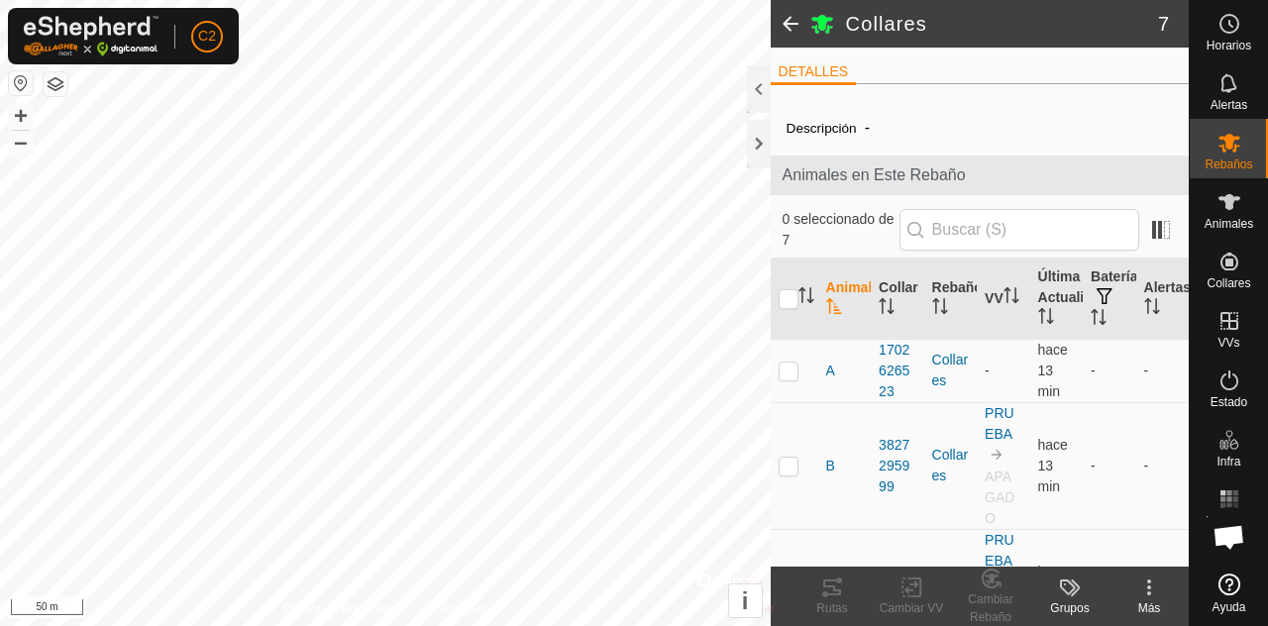
click at [1243, 148] on es-mob-svg-icon at bounding box center [1229, 143] width 36 height 32
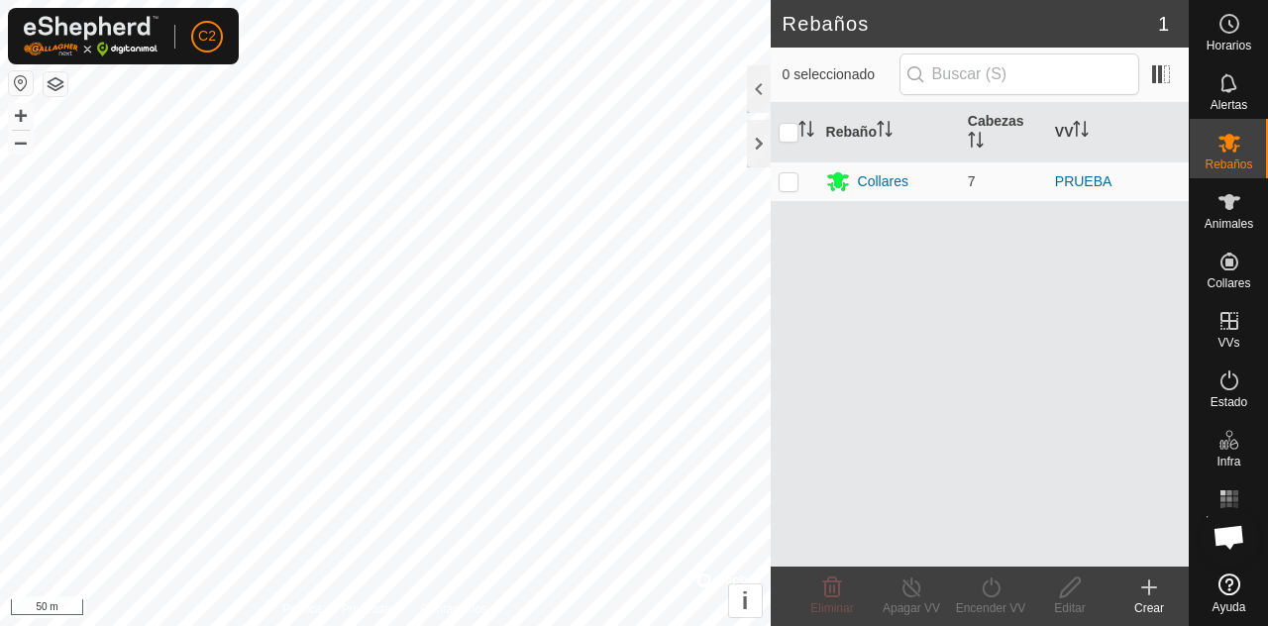
click at [974, 184] on span "7" at bounding box center [972, 181] width 8 height 16
click at [775, 182] on td at bounding box center [795, 181] width 48 height 40
checkbox input "true"
click at [1061, 607] on div "Editar" at bounding box center [1069, 608] width 79 height 18
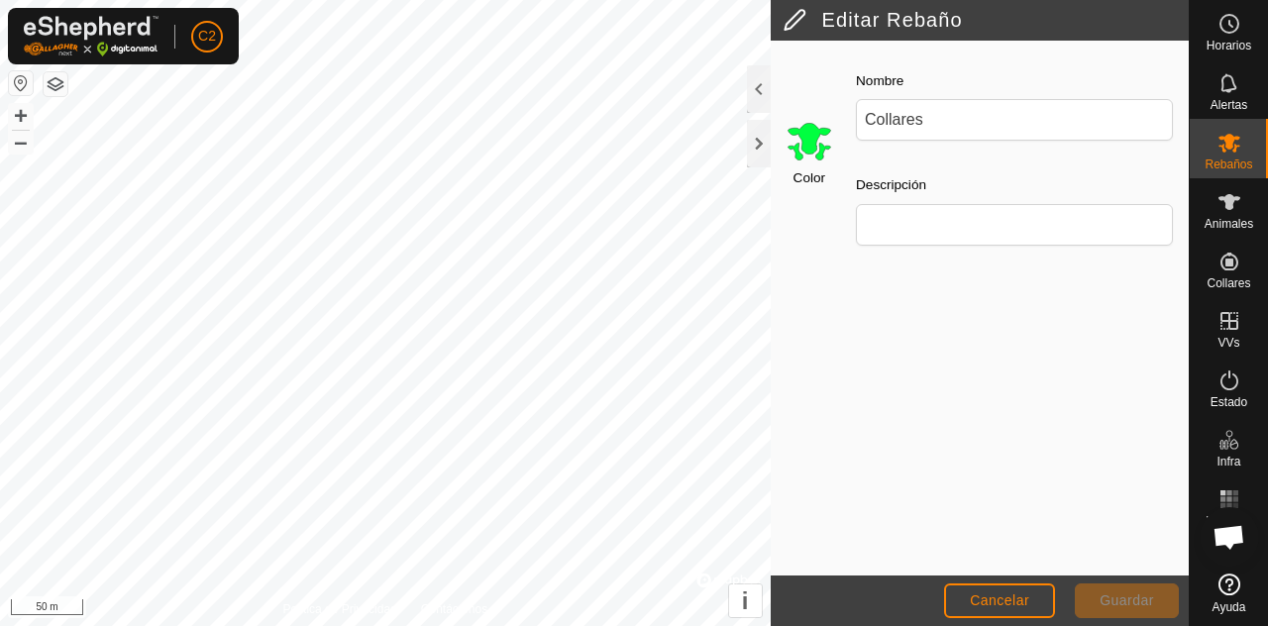
click at [1139, 596] on span "Guardar" at bounding box center [1126, 600] width 54 height 16
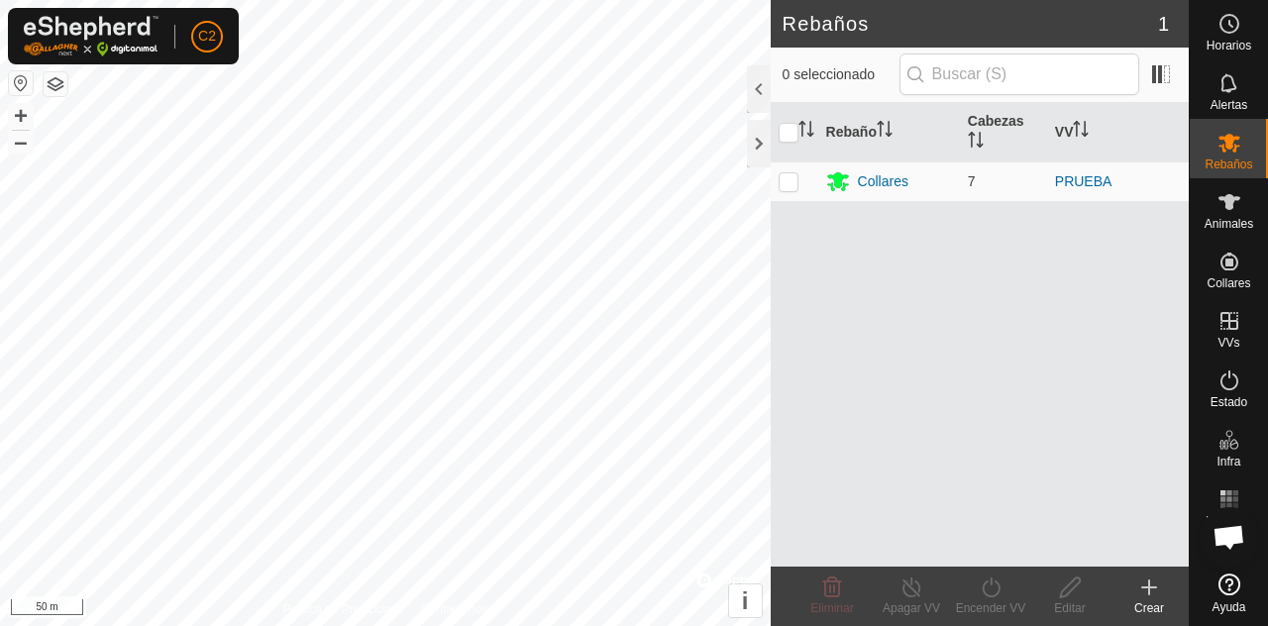
click at [802, 178] on td at bounding box center [795, 181] width 48 height 40
checkbox input "true"
click at [904, 595] on icon at bounding box center [911, 587] width 25 height 24
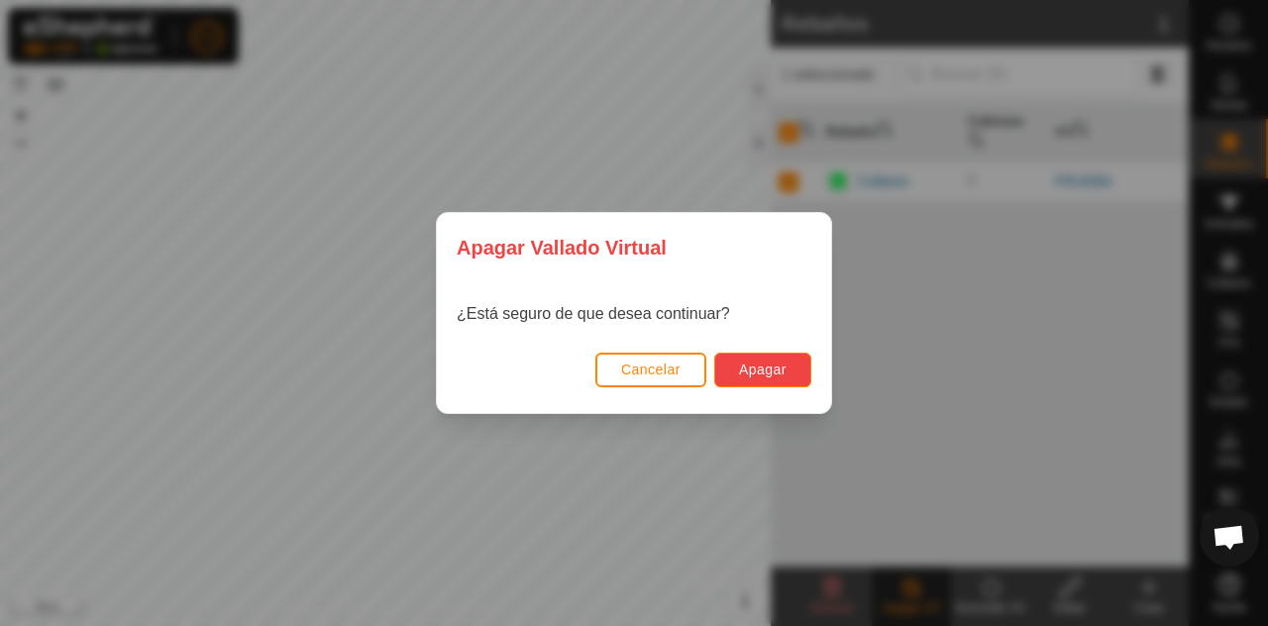
click at [772, 354] on button "Apagar" at bounding box center [762, 370] width 97 height 35
